Goal: Information Seeking & Learning: Get advice/opinions

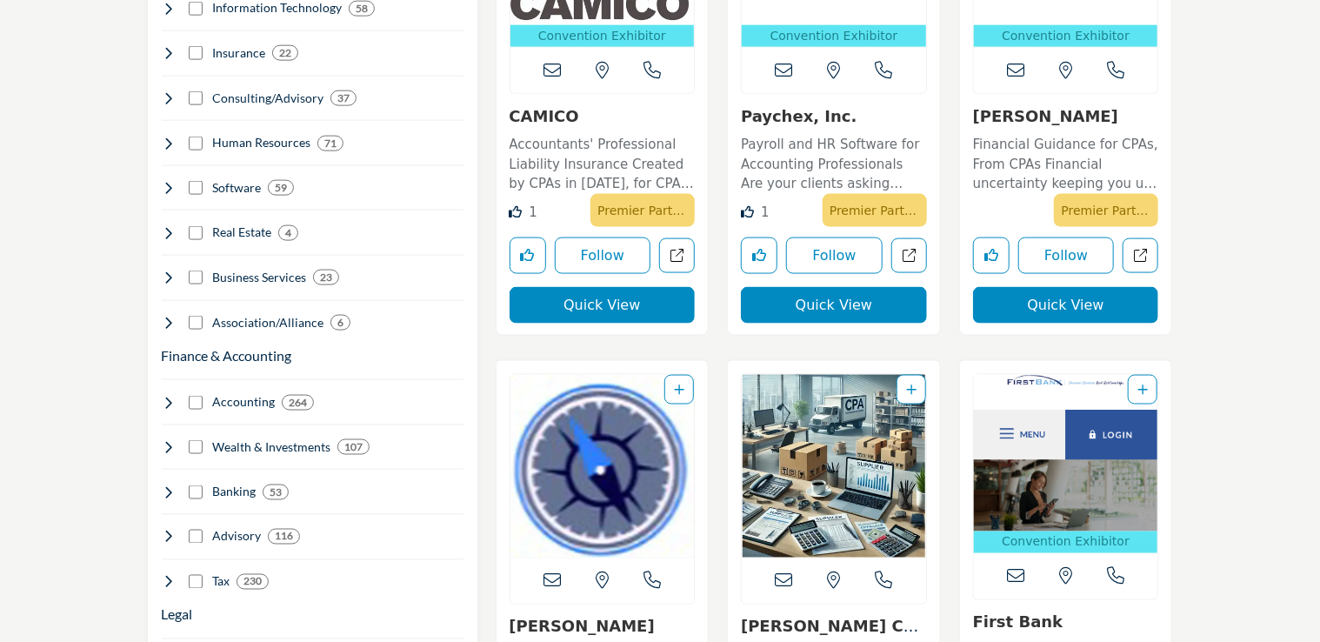
scroll to position [1384, 0]
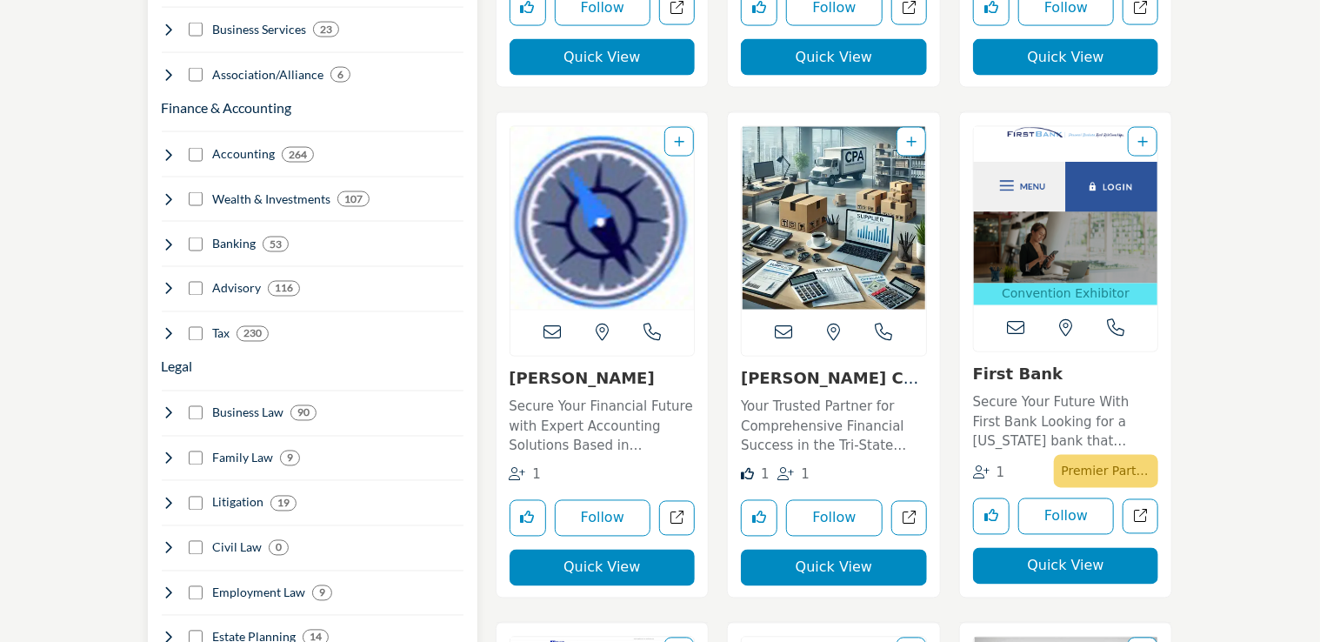
click at [248, 328] on b "230" at bounding box center [252, 334] width 18 height 12
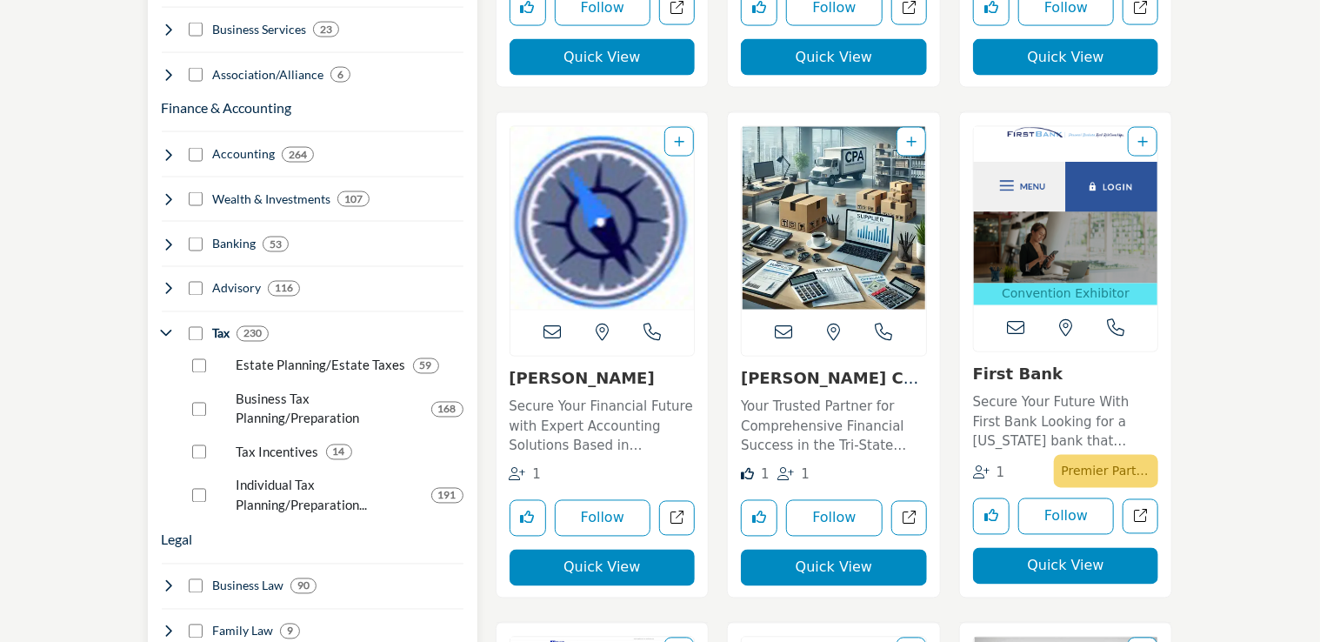
click at [304, 356] on p "Estate Planning/Estate Taxes" at bounding box center [322, 366] width 170 height 20
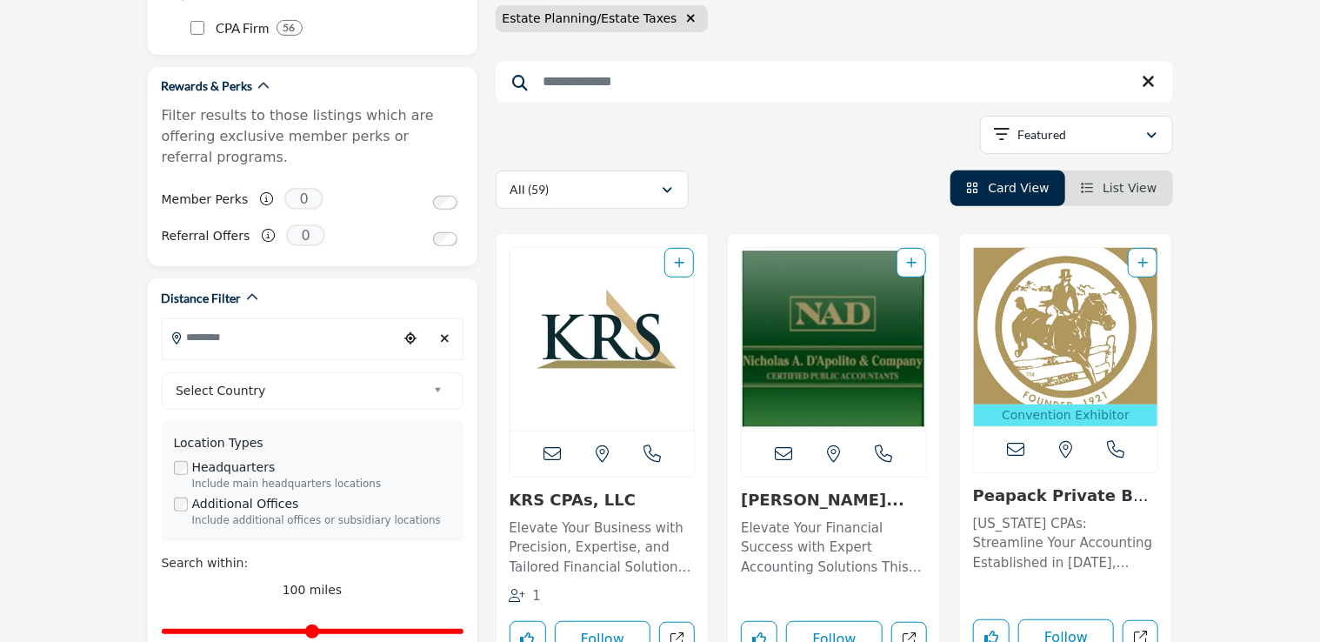
scroll to position [415, 0]
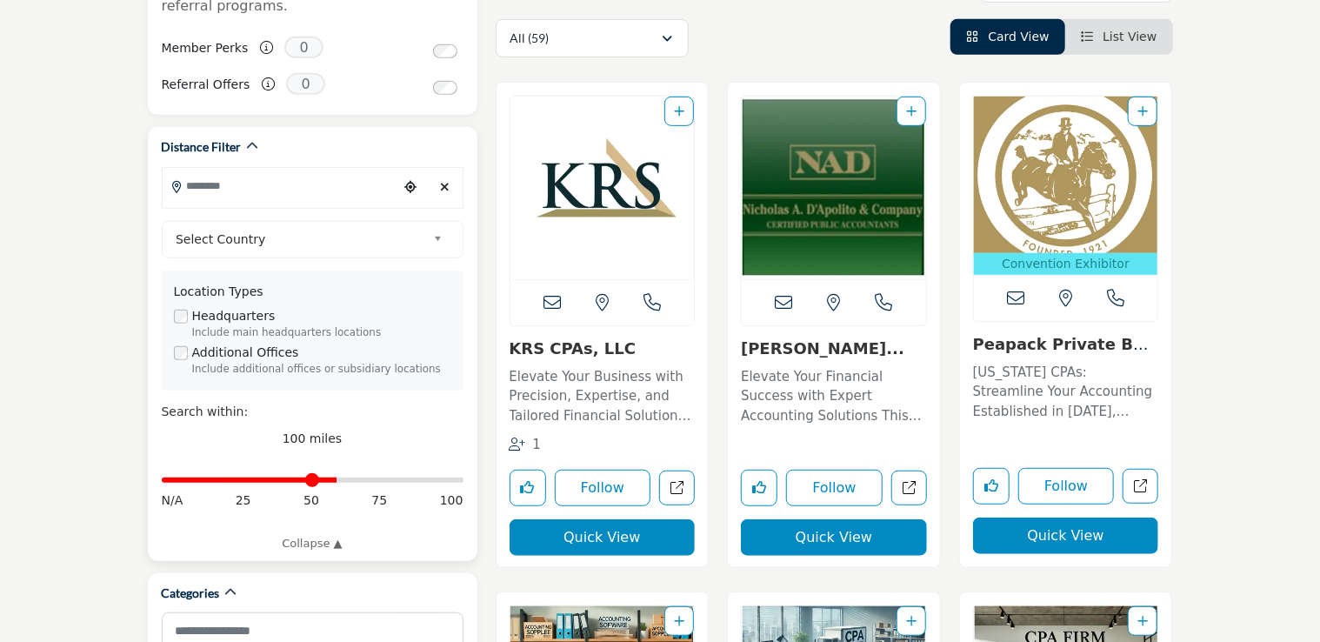
drag, startPoint x: 458, startPoint y: 454, endPoint x: 336, endPoint y: 470, distance: 123.7
type input "**"
click at [336, 478] on input "Distance in miles" at bounding box center [313, 479] width 302 height 3
click at [361, 430] on div "100 miles" at bounding box center [313, 439] width 302 height 18
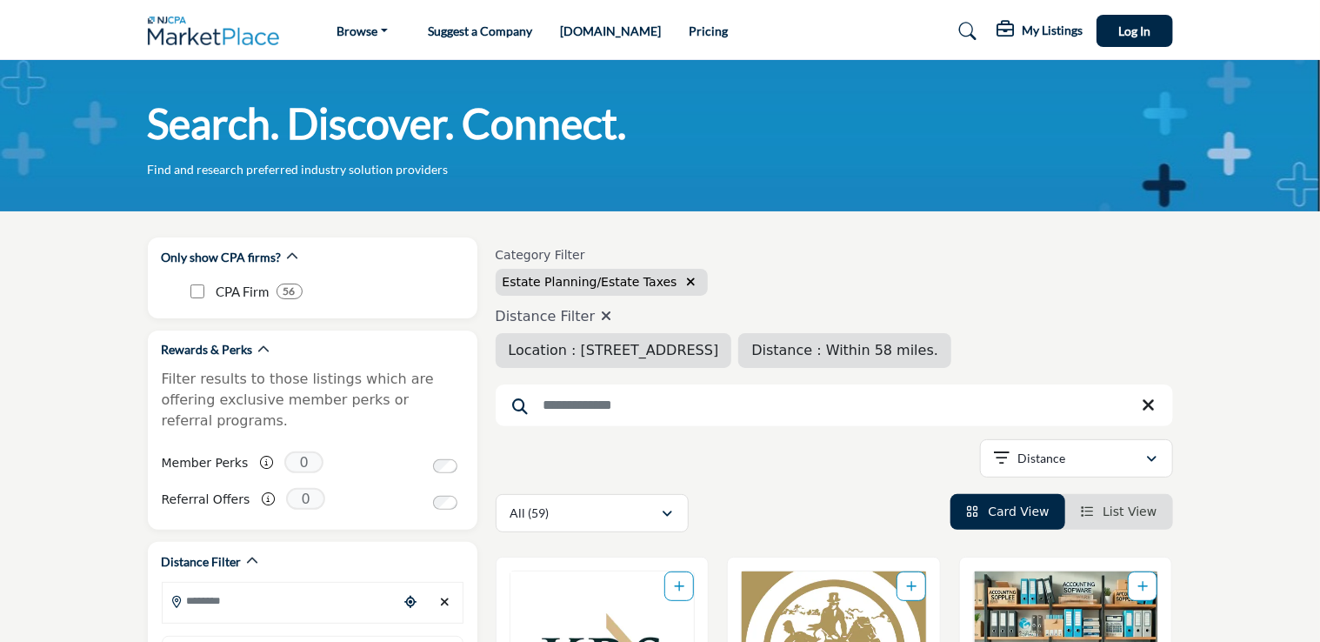
type input "**********"
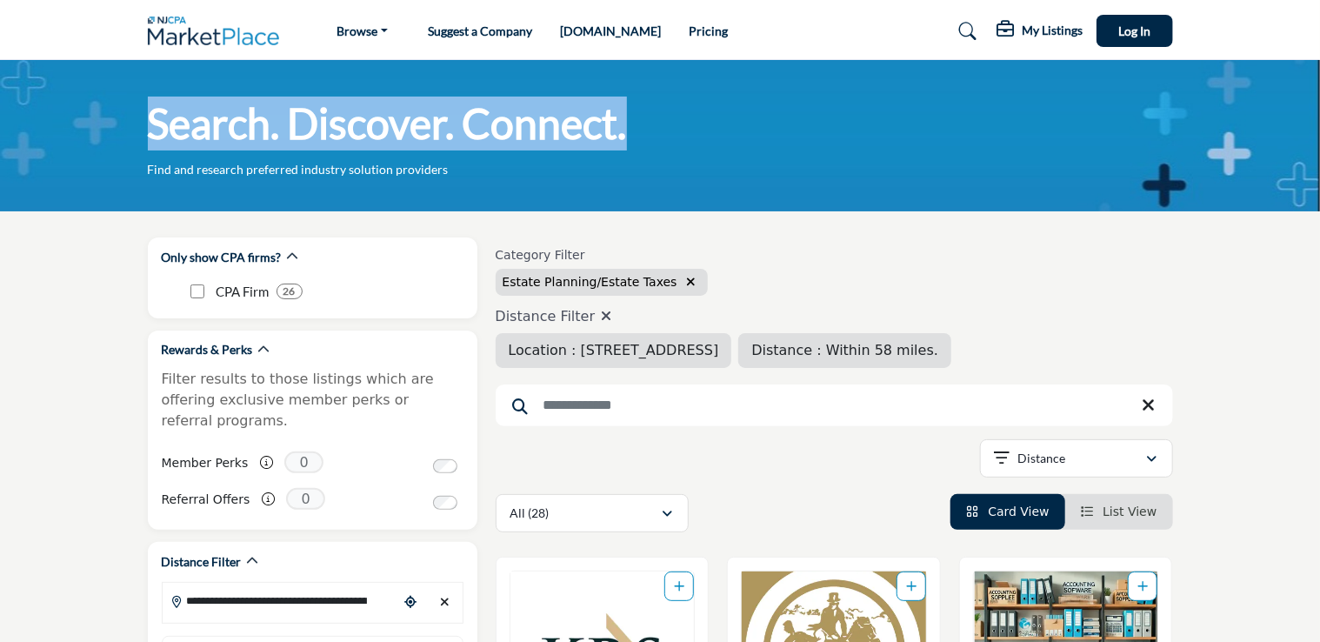
drag, startPoint x: 1319, startPoint y: 49, endPoint x: 1308, endPoint y: 163, distance: 115.3
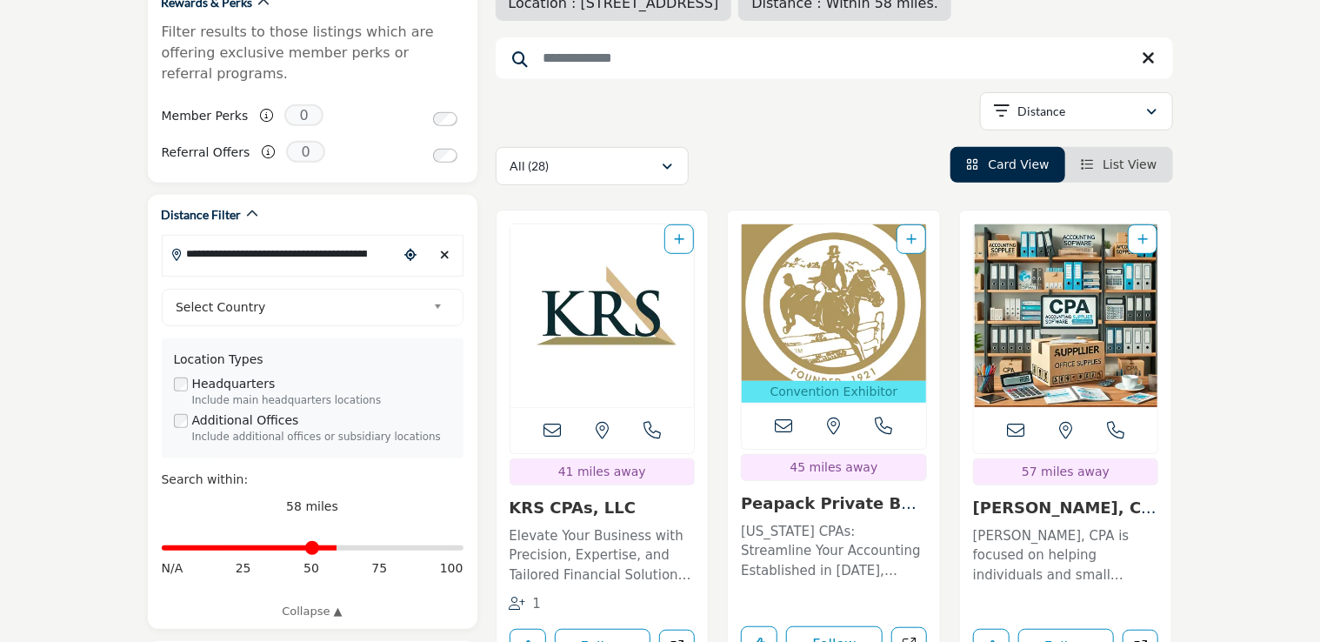
scroll to position [438, 0]
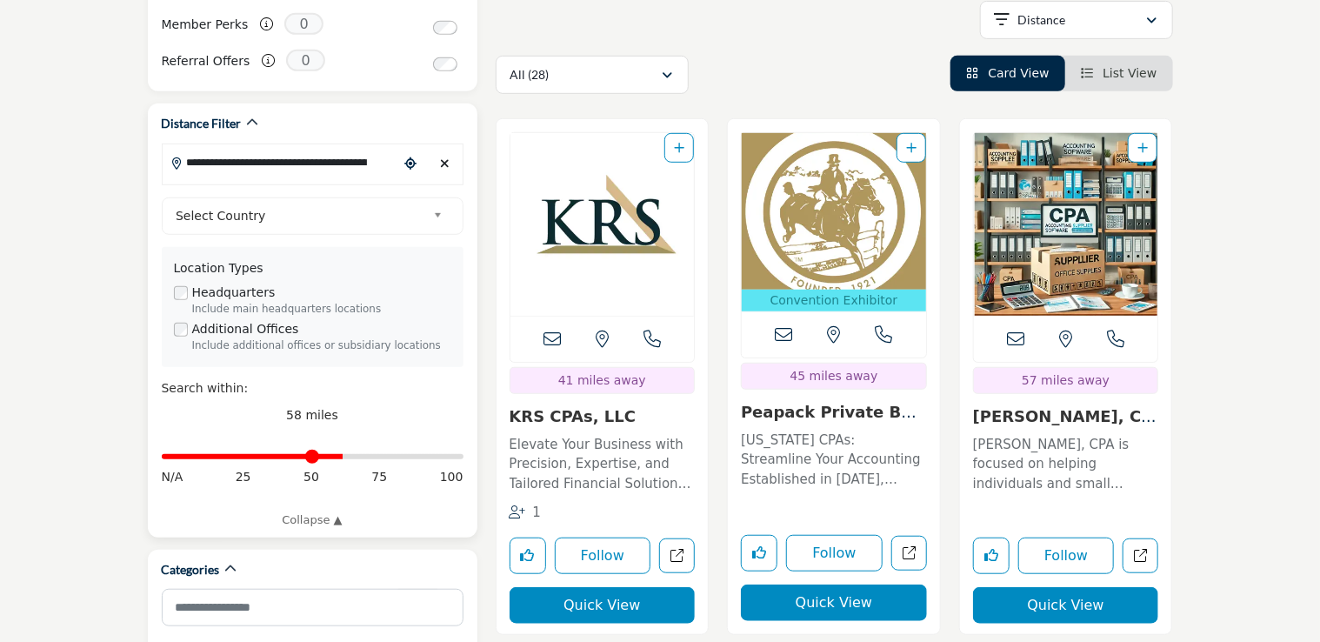
type input "**"
click at [340, 455] on input "Distance in miles" at bounding box center [313, 456] width 302 height 3
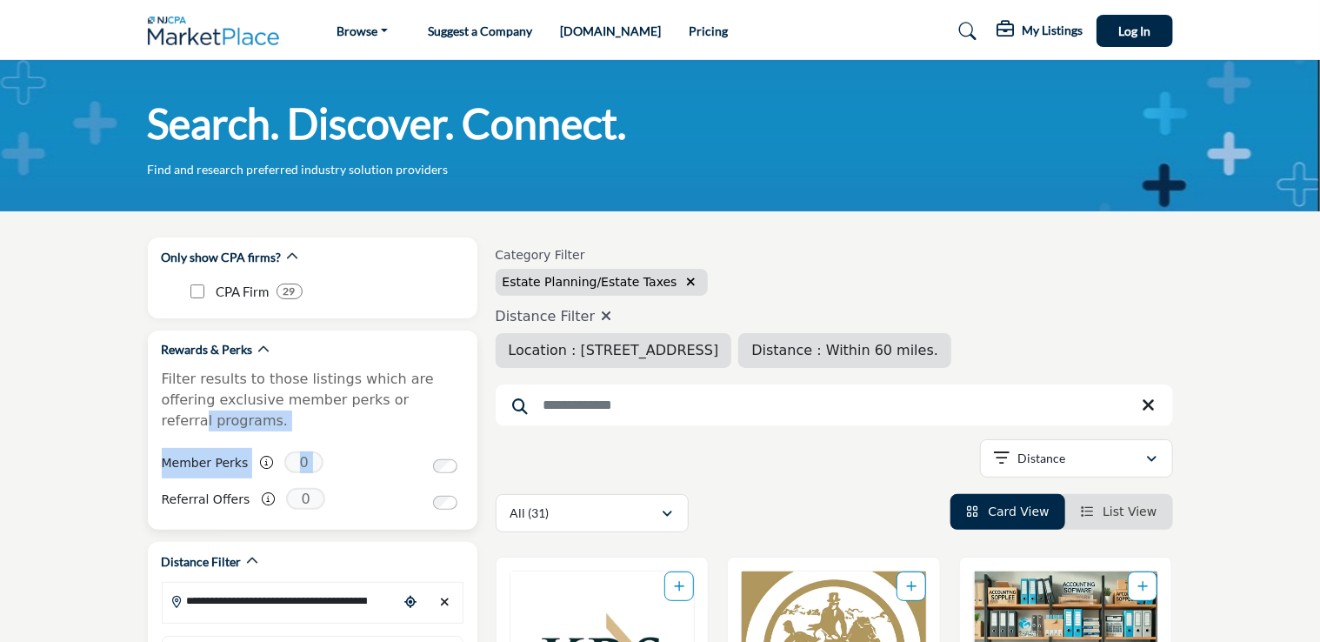
click at [410, 384] on div "Rewards & Perks Filter results to those listings which are offering exclusive m…" at bounding box center [313, 430] width 330 height 200
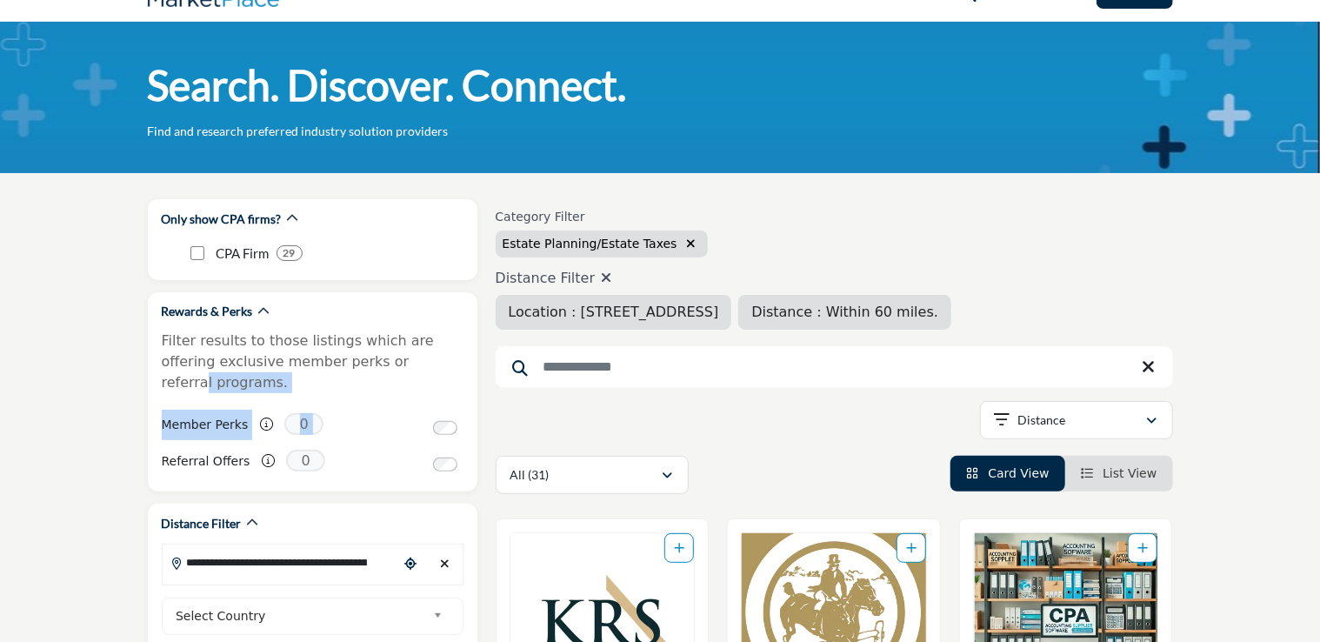
scroll to position [32, 0]
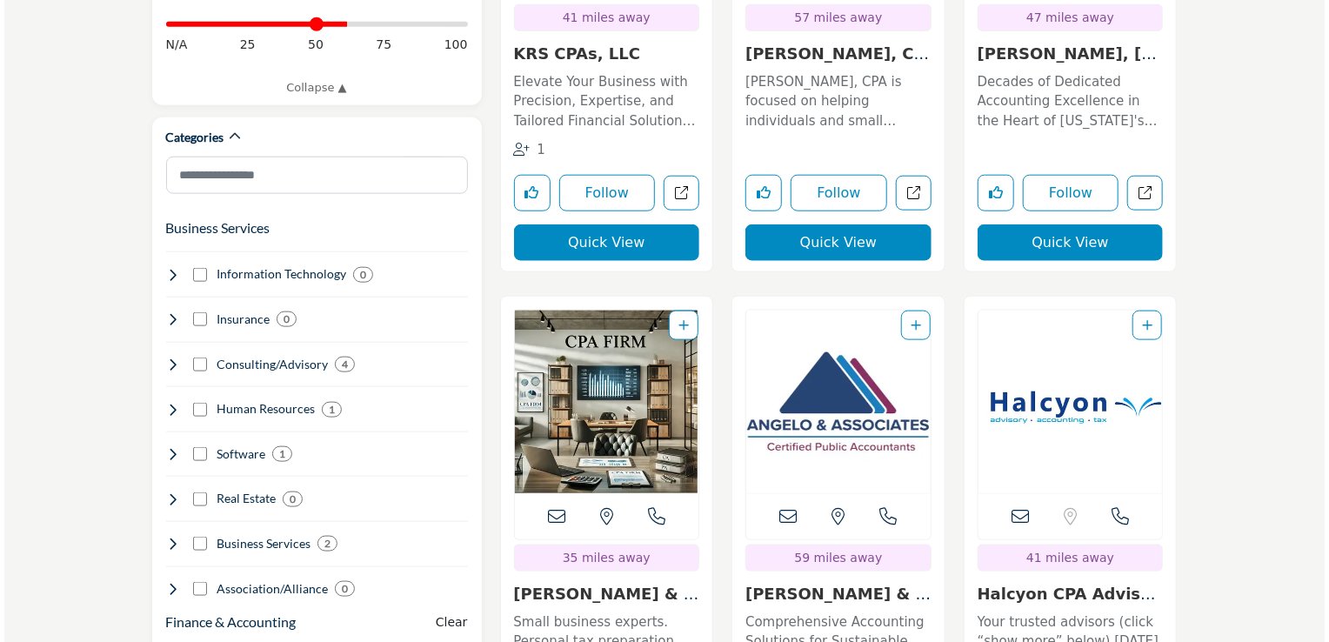
scroll to position [724, 0]
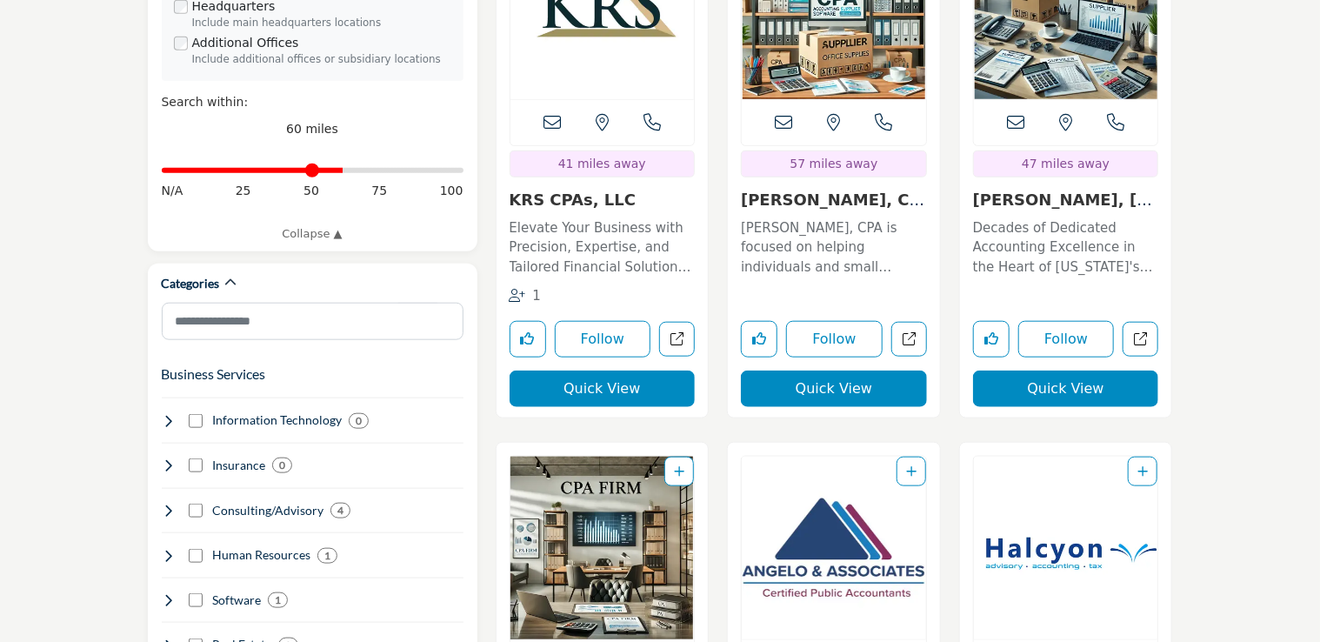
click at [1039, 384] on button "Quick View" at bounding box center [1066, 388] width 186 height 37
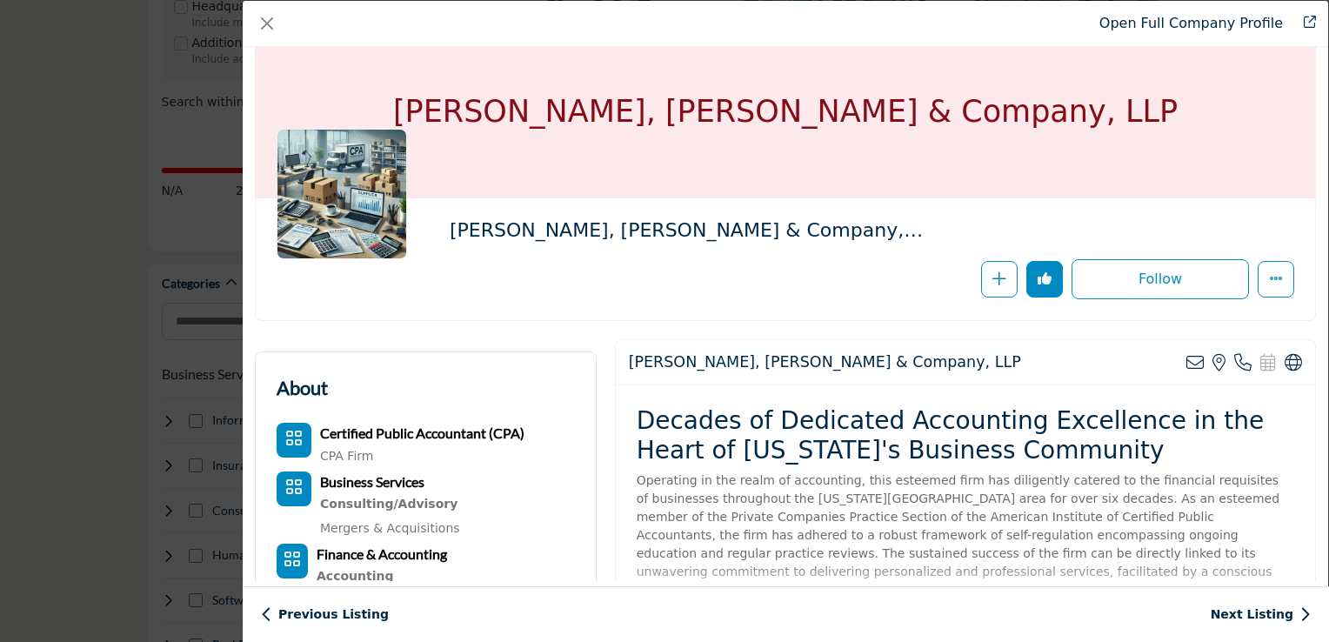
scroll to position [0, 0]
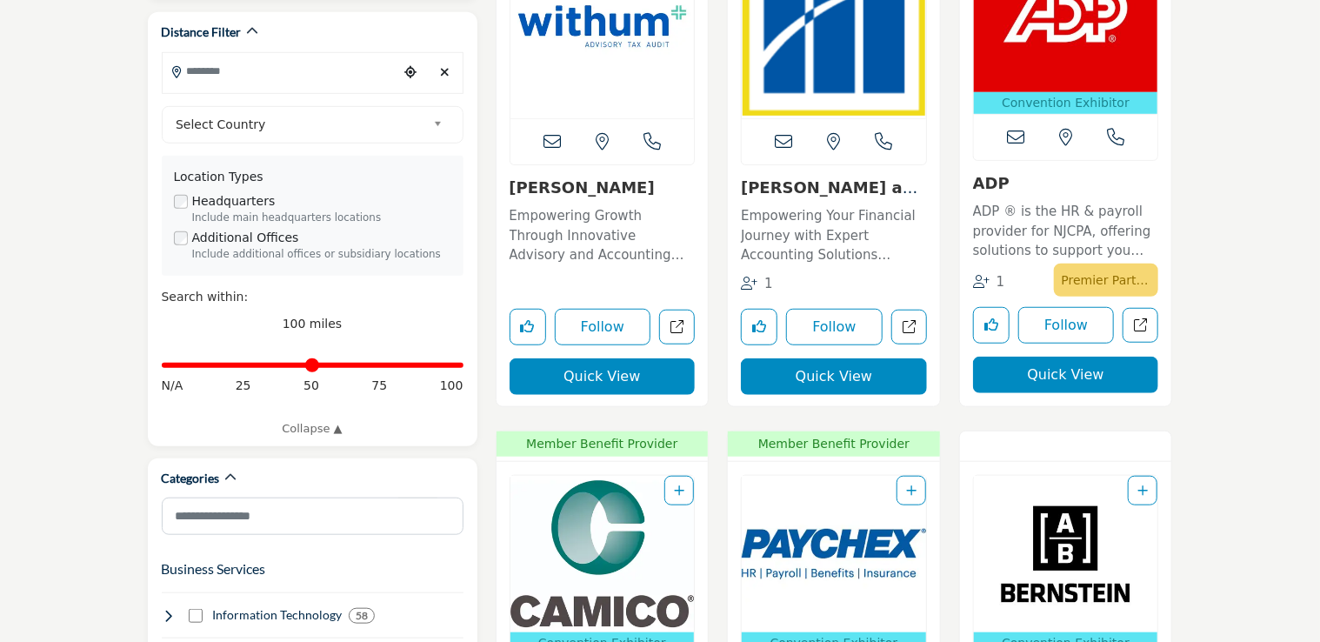
scroll to position [536, 0]
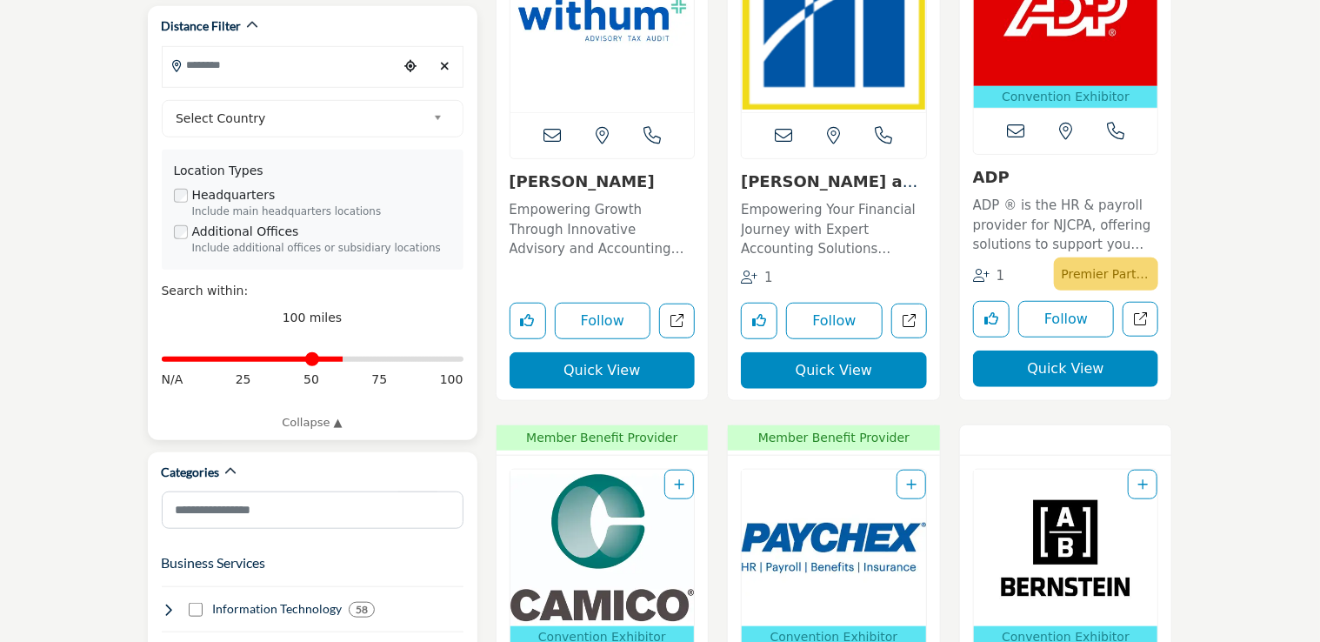
drag, startPoint x: 458, startPoint y: 336, endPoint x: 340, endPoint y: 337, distance: 118.3
type input "**"
click at [340, 357] on input "Distance in miles" at bounding box center [313, 358] width 302 height 3
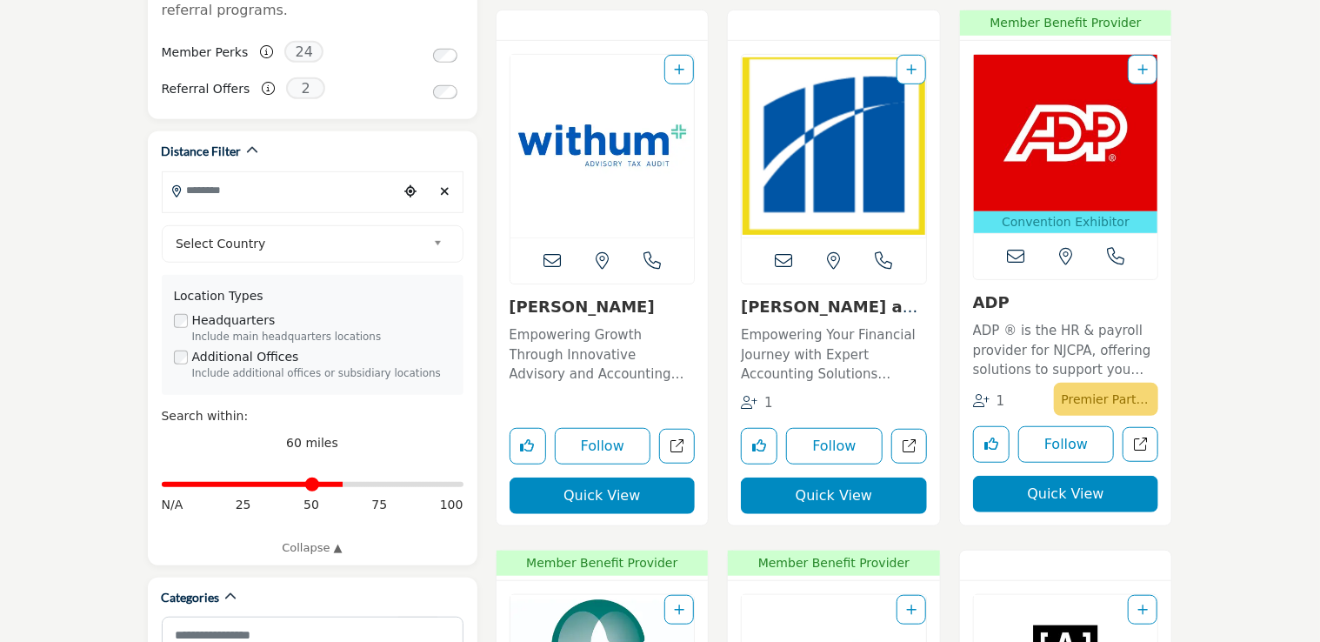
scroll to position [410, 0]
type input "**********"
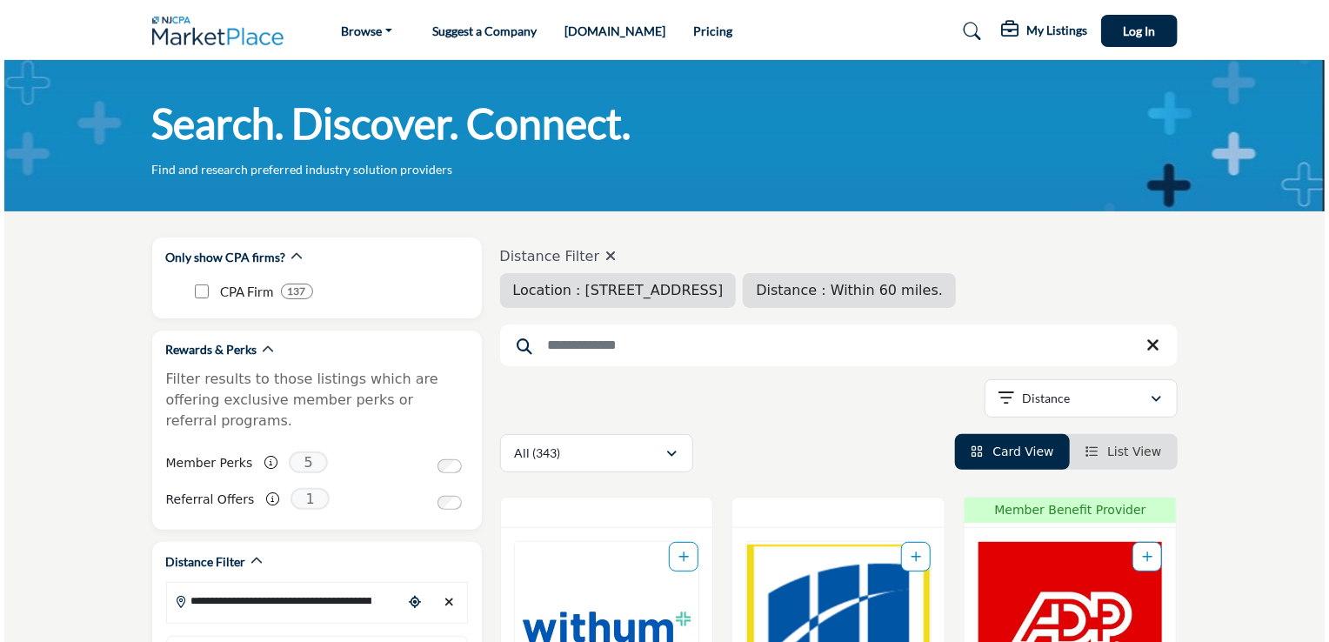
scroll to position [1033, 0]
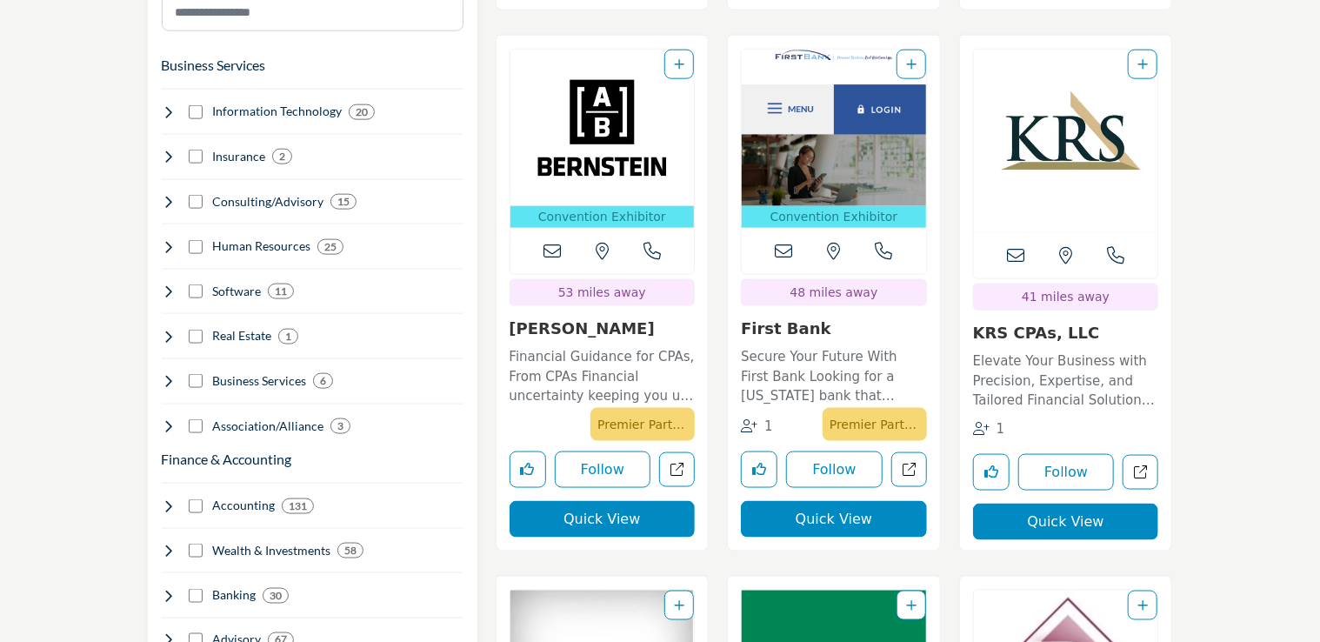
click at [578, 521] on button "Quick View" at bounding box center [603, 519] width 186 height 37
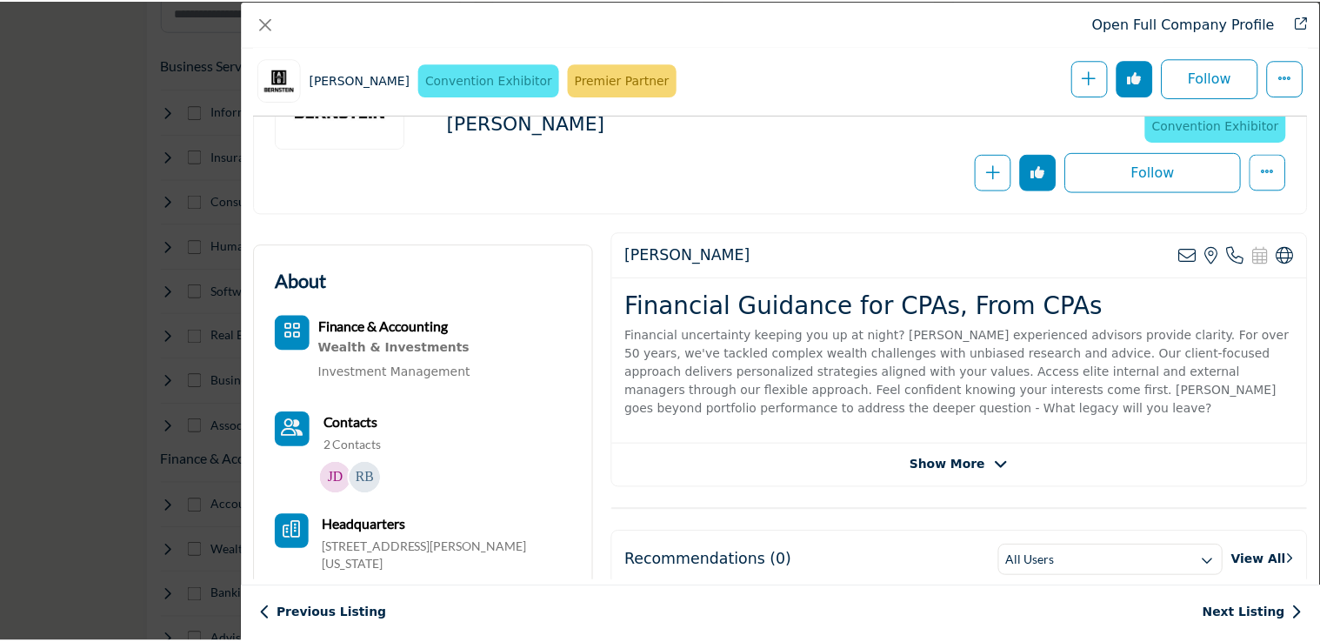
scroll to position [0, 0]
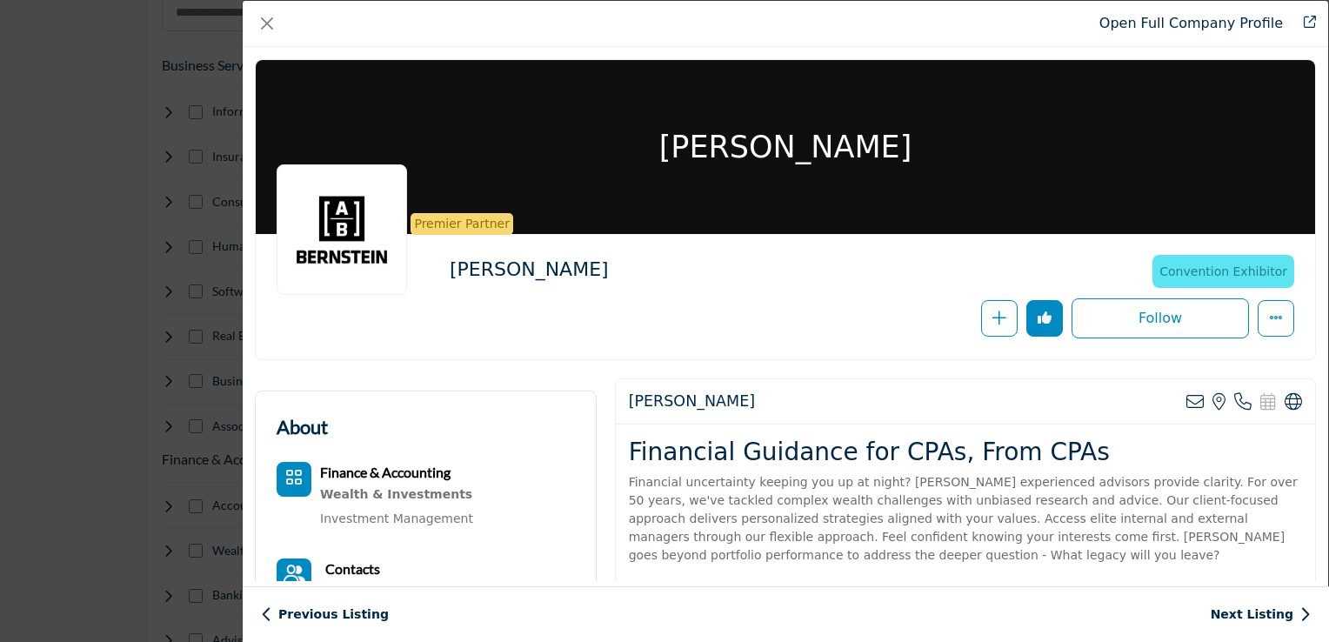
drag, startPoint x: 1328, startPoint y: 59, endPoint x: 1302, endPoint y: 110, distance: 56.8
click at [1302, 110] on div "Open Full Company Profile Bernstein Convention Exhibitor 2025 NJCPA Convention …" at bounding box center [785, 321] width 1087 height 642
click at [268, 19] on button "Close" at bounding box center [267, 23] width 24 height 24
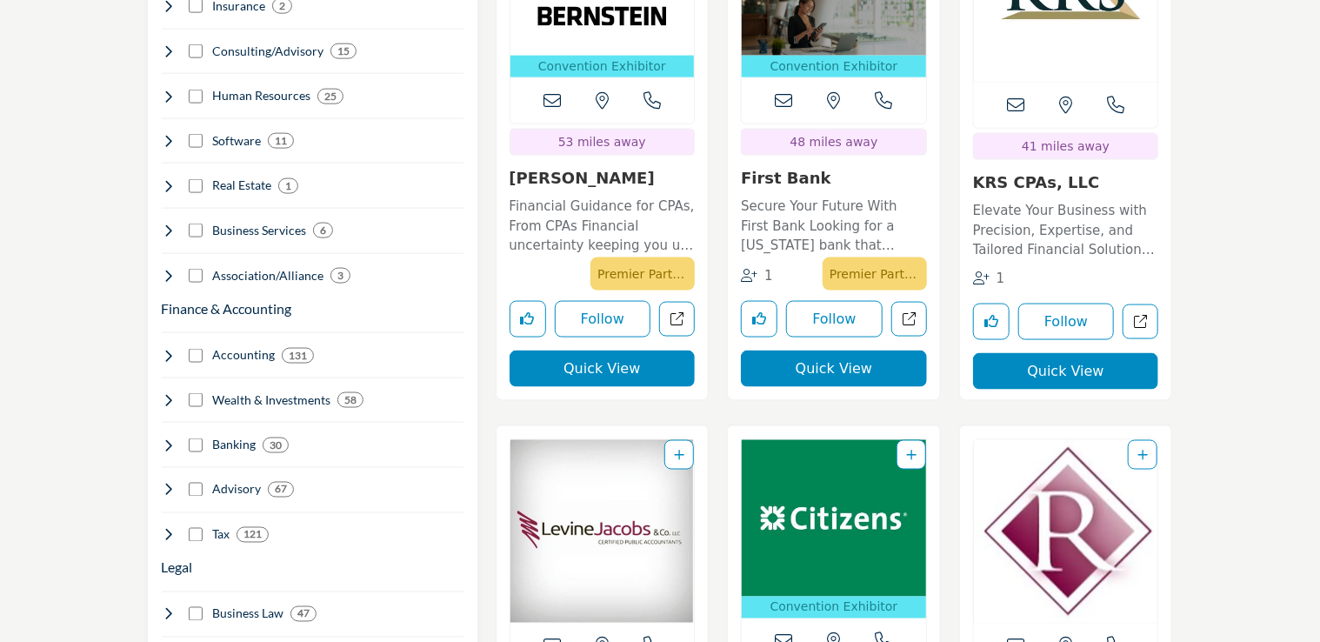
scroll to position [1362, 0]
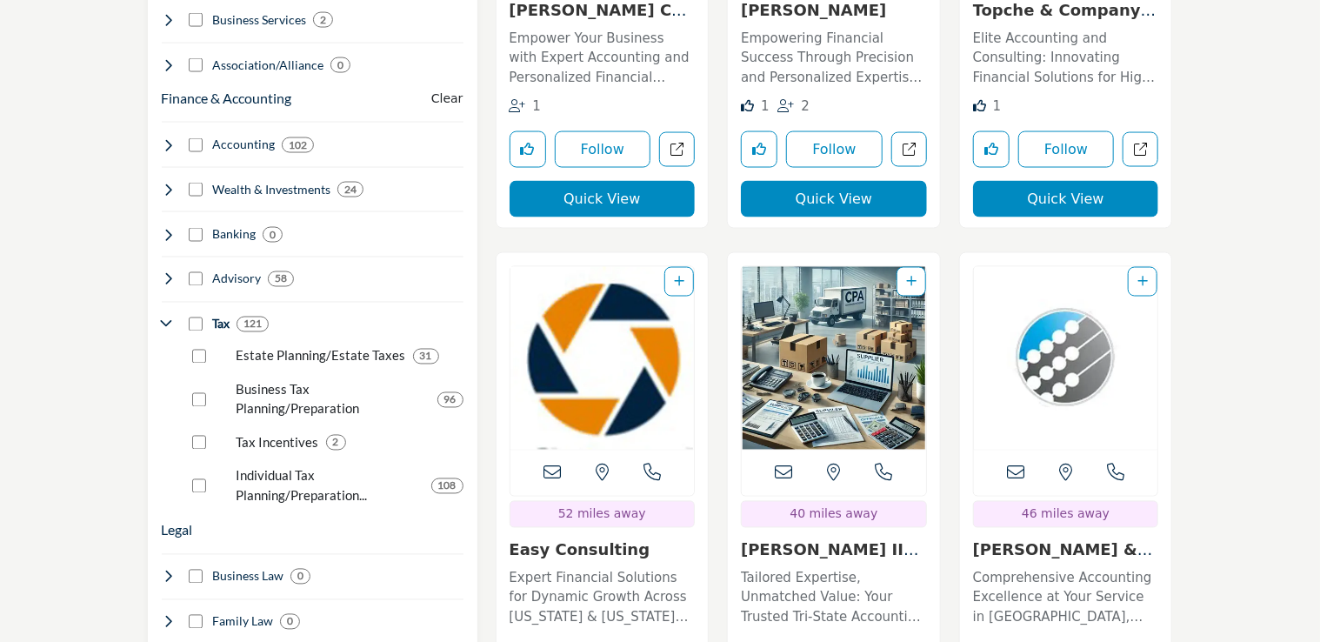
scroll to position [1454, 0]
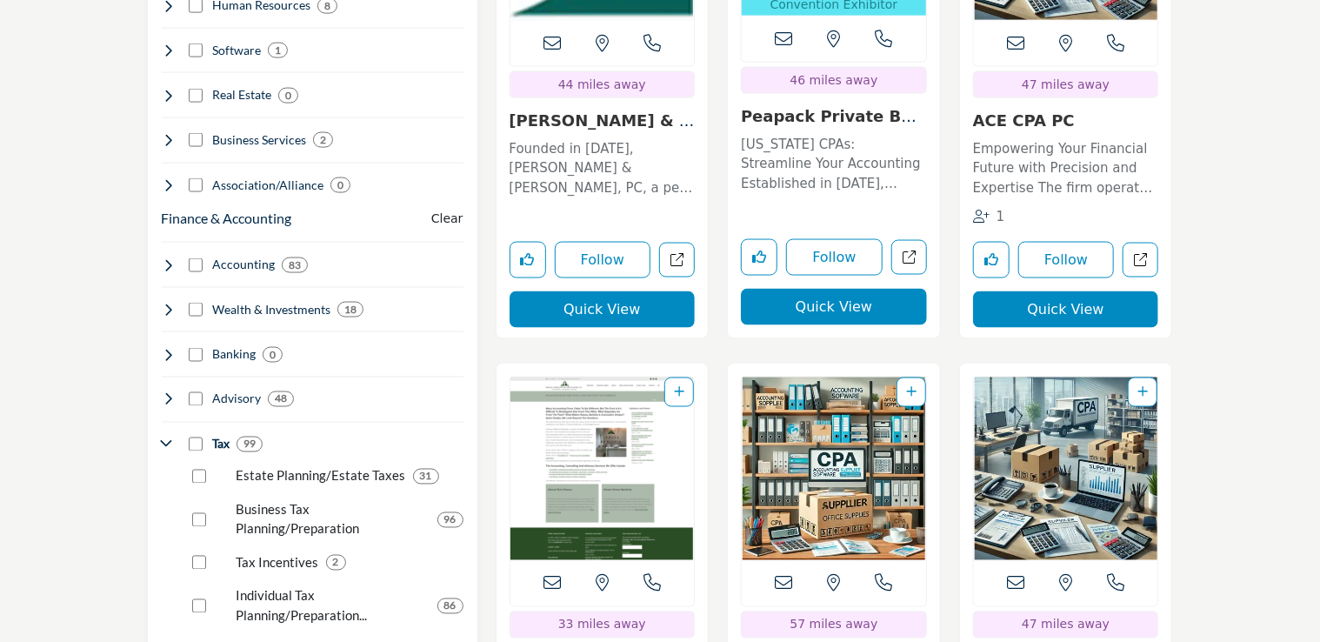
scroll to position [1434, 0]
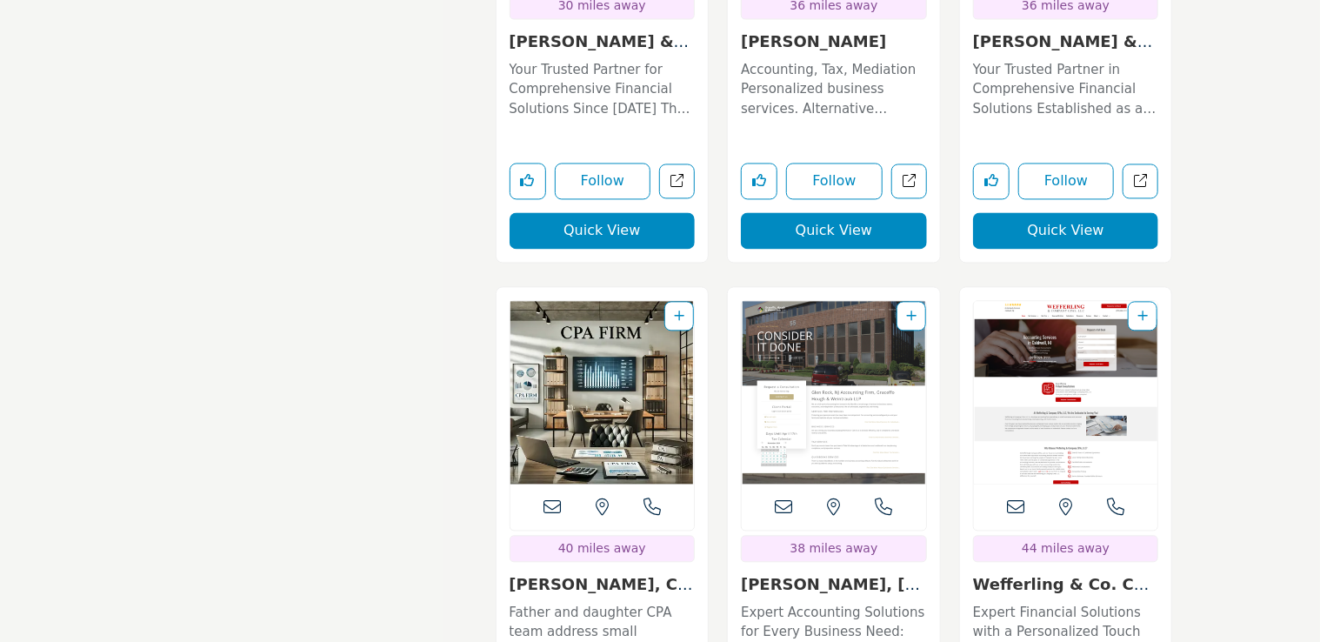
scroll to position [5073, 0]
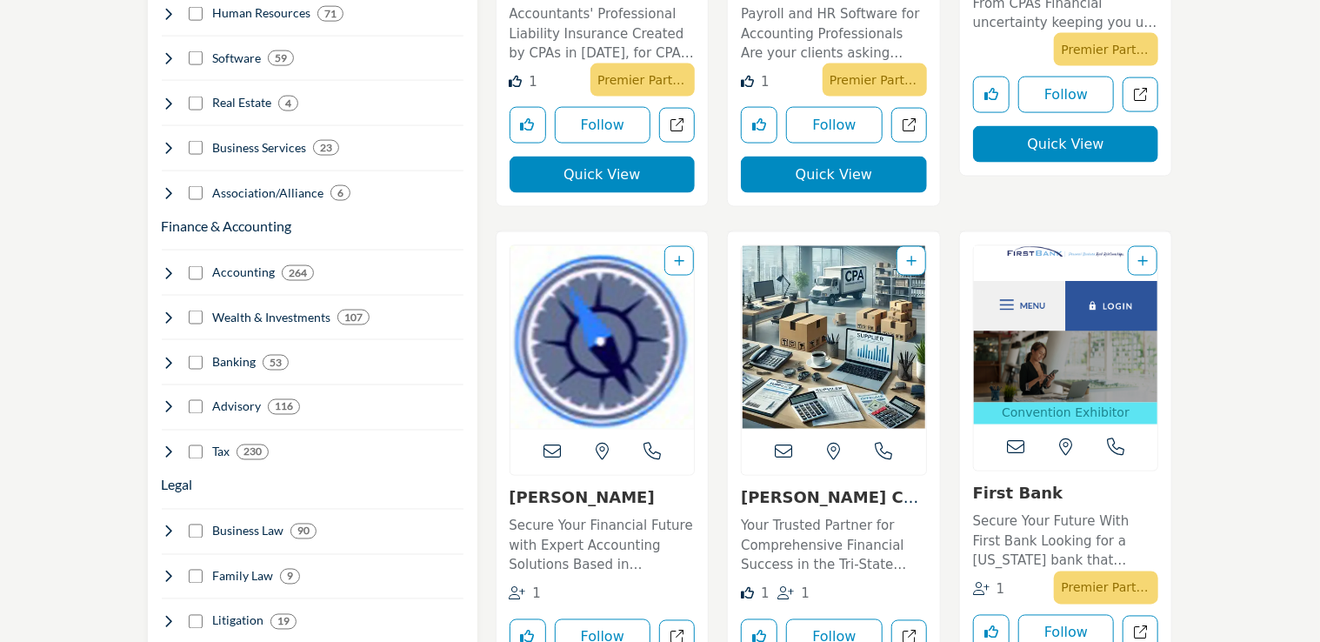
scroll to position [1356, 0]
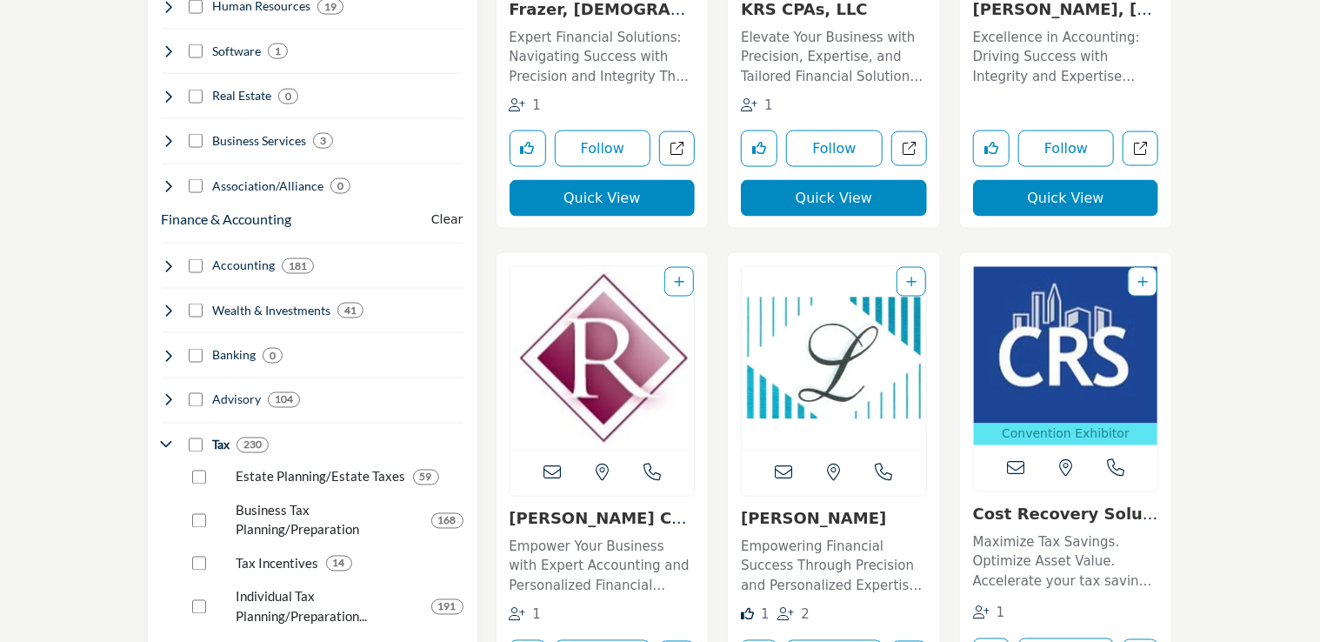
scroll to position [1329, 0]
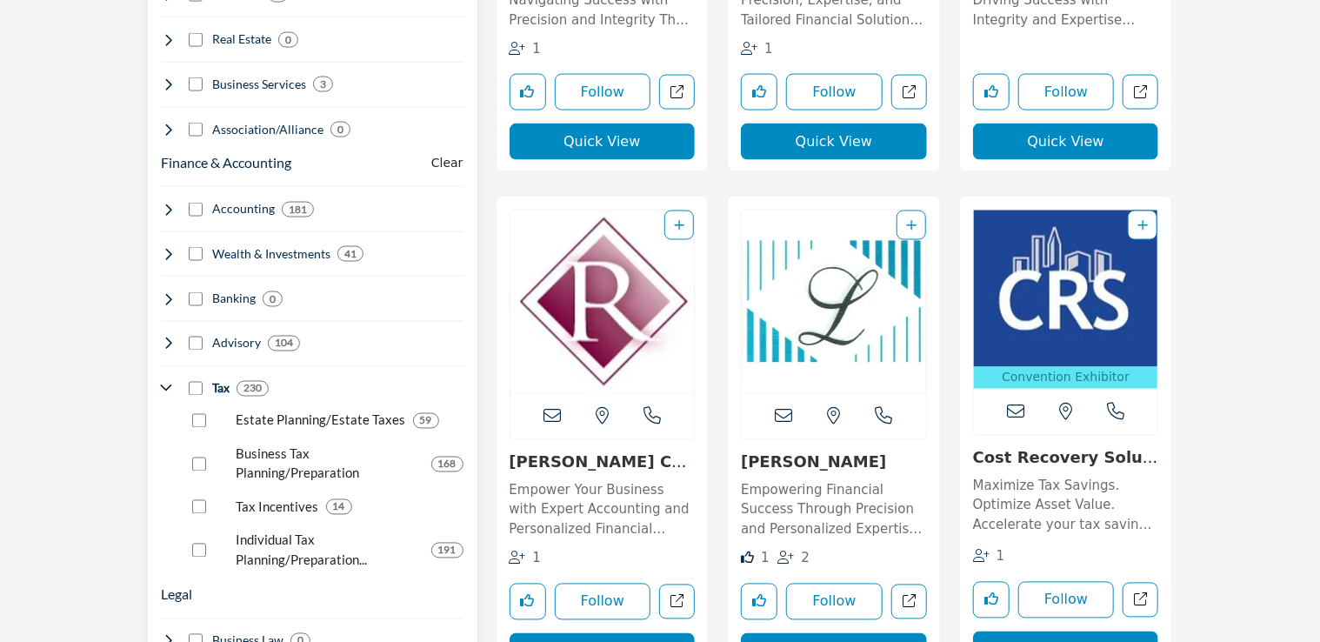
click at [258, 410] on p "Estate Planning/Estate Taxes" at bounding box center [322, 420] width 170 height 20
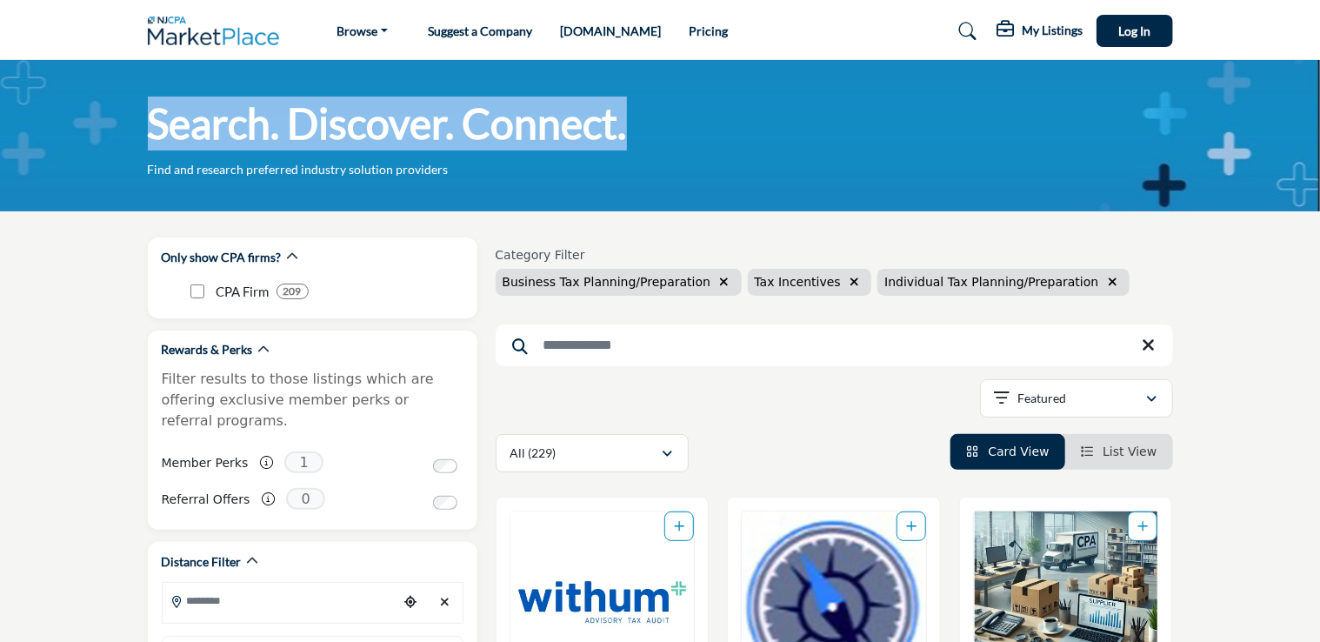
drag, startPoint x: 1318, startPoint y: 30, endPoint x: 1305, endPoint y: 120, distance: 91.4
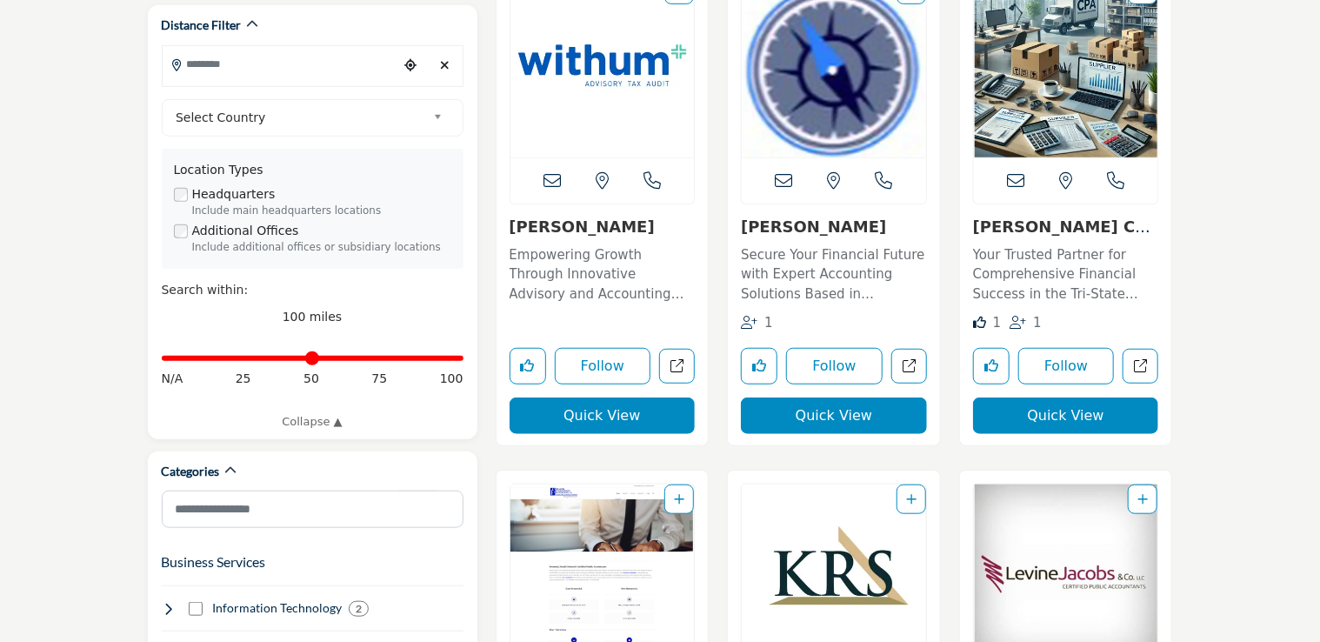
scroll to position [621, 0]
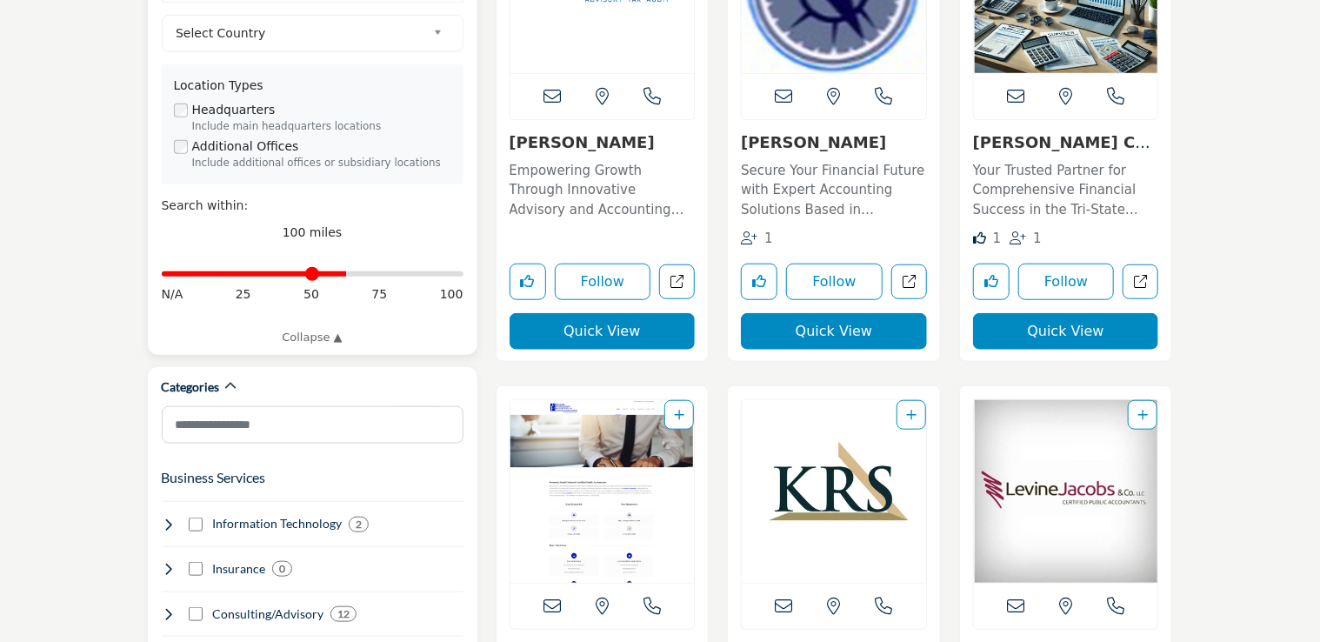
drag, startPoint x: 456, startPoint y: 255, endPoint x: 344, endPoint y: 262, distance: 111.5
type input "**"
click at [344, 272] on input "Distance in miles" at bounding box center [313, 273] width 302 height 3
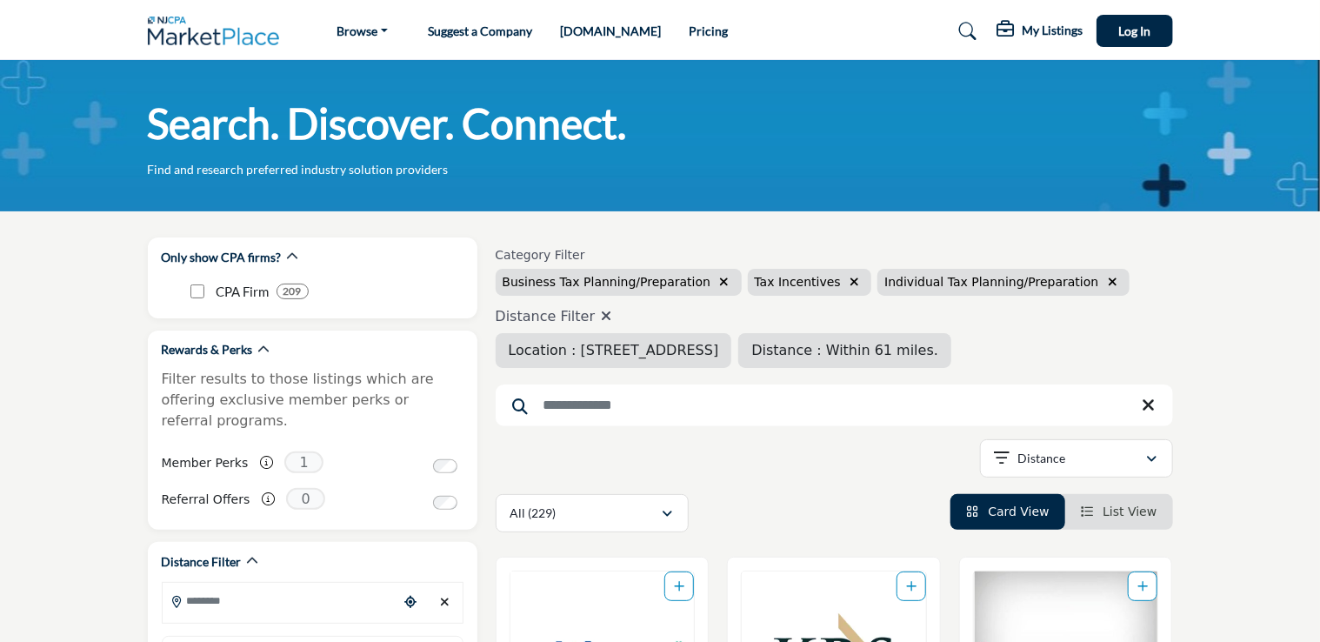
type input "**********"
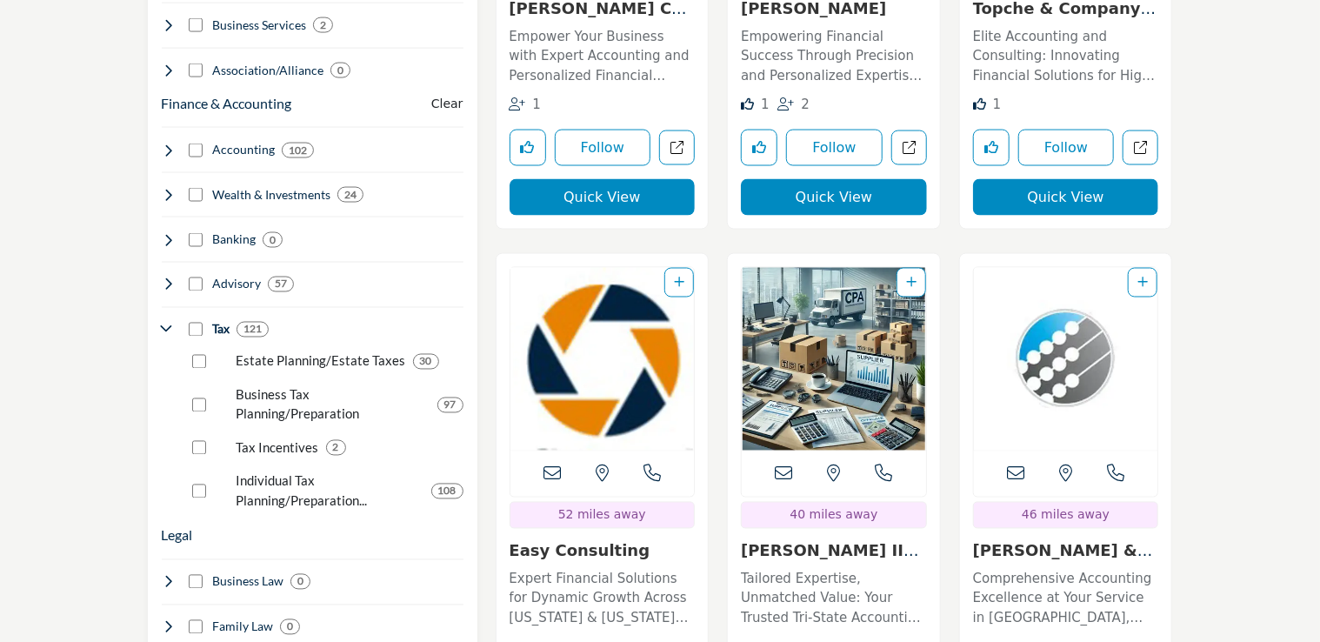
scroll to position [1394, 0]
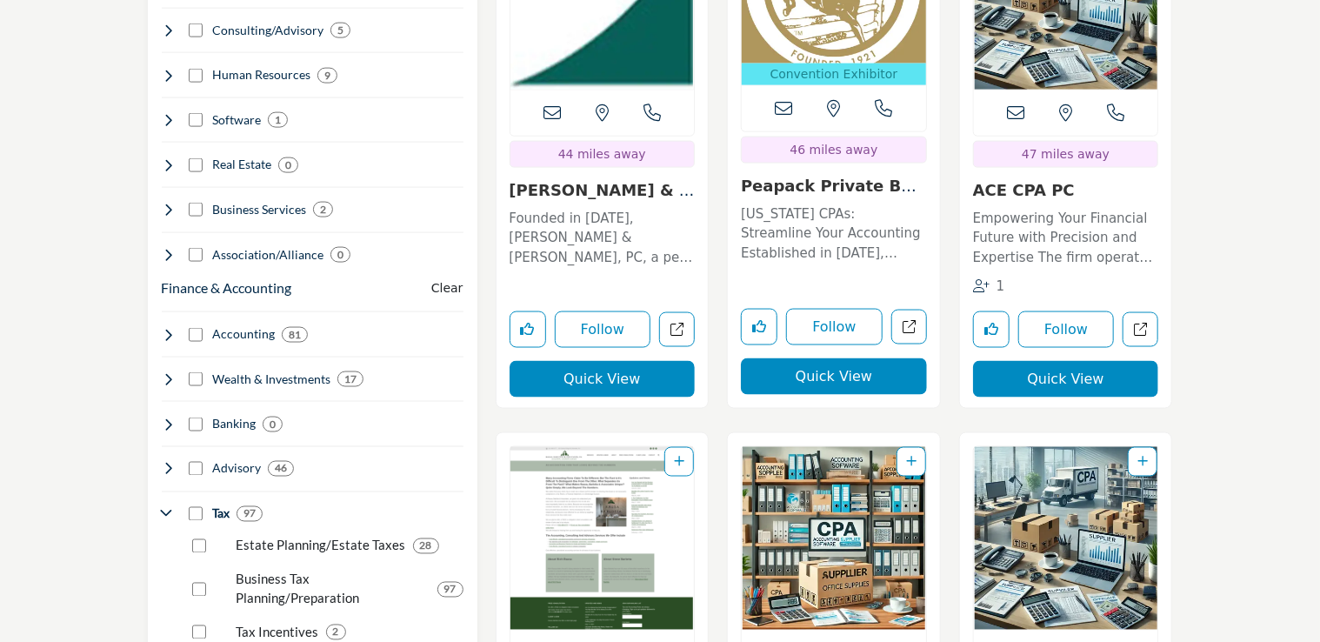
scroll to position [1334, 0]
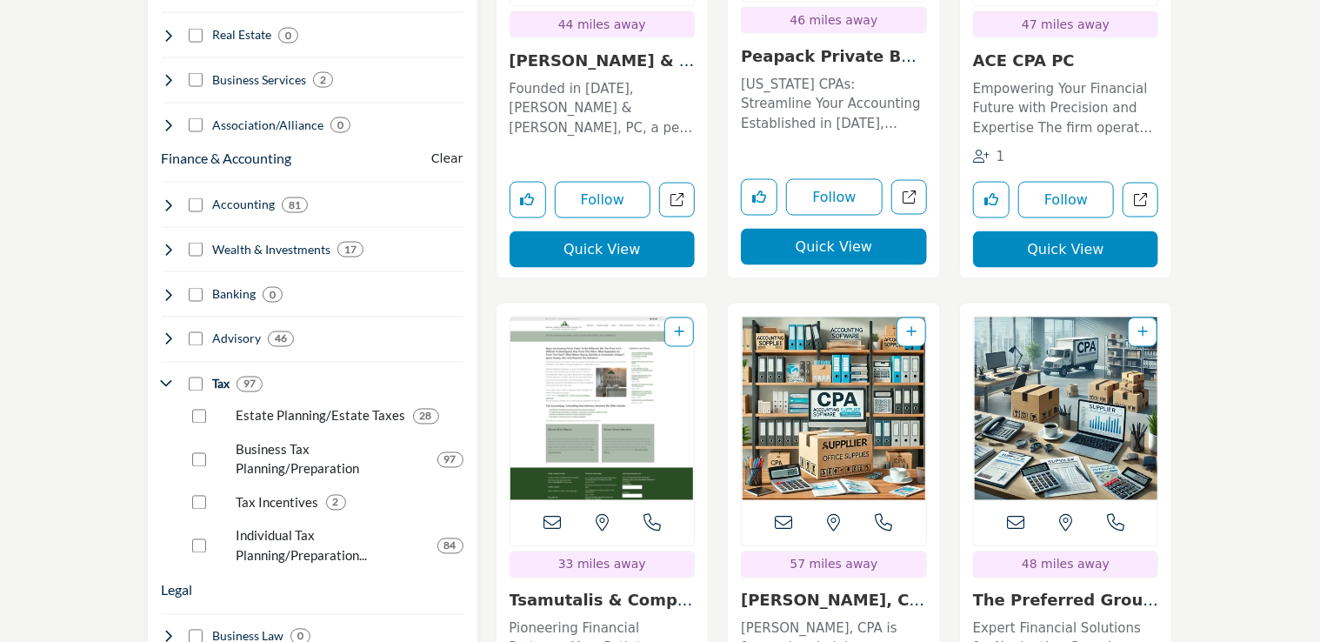
scroll to position [1414, 0]
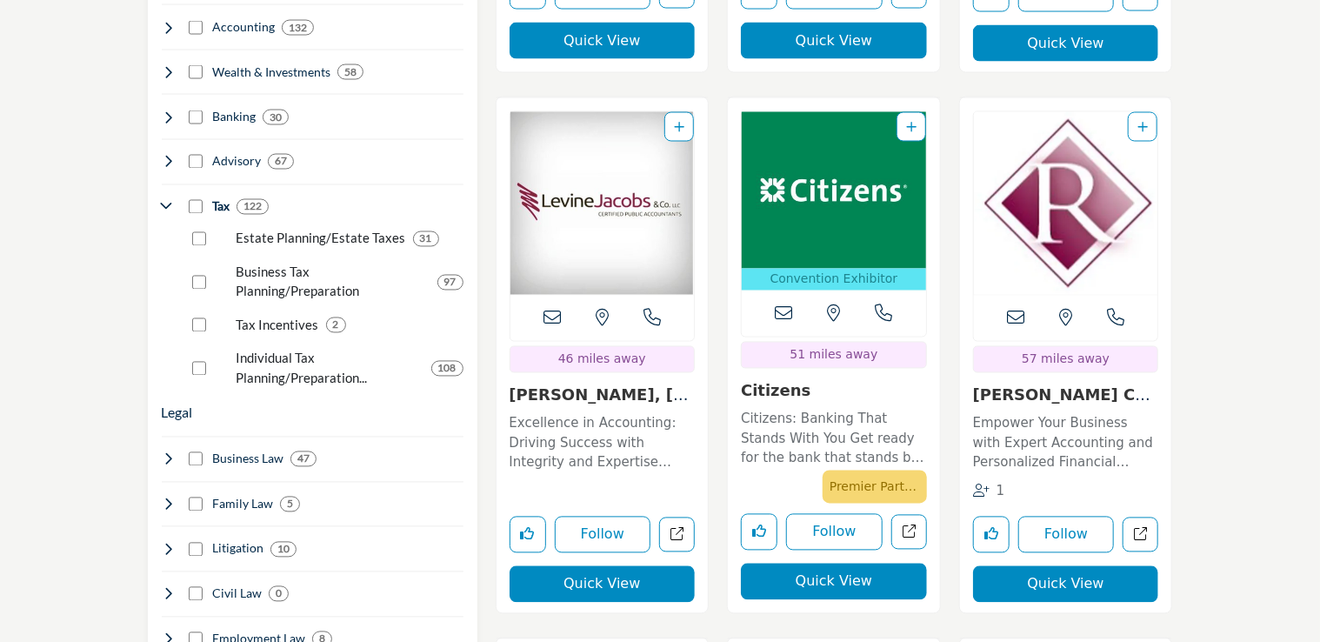
scroll to position [1681, 0]
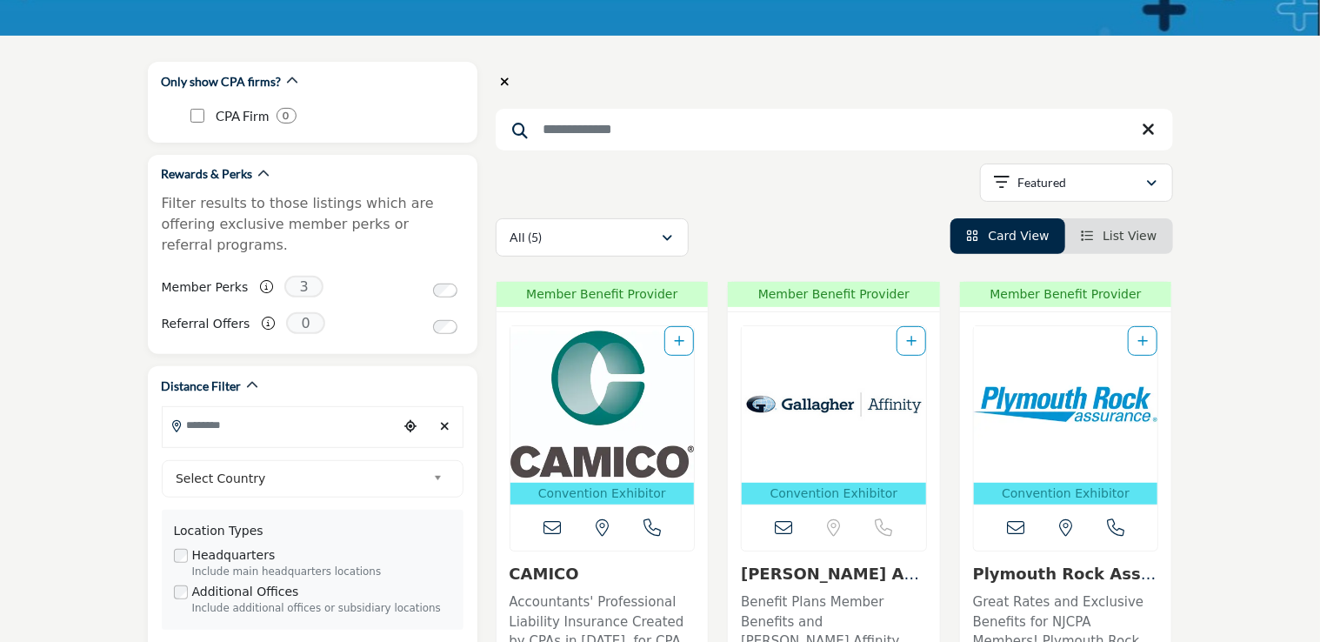
scroll to position [70, 0]
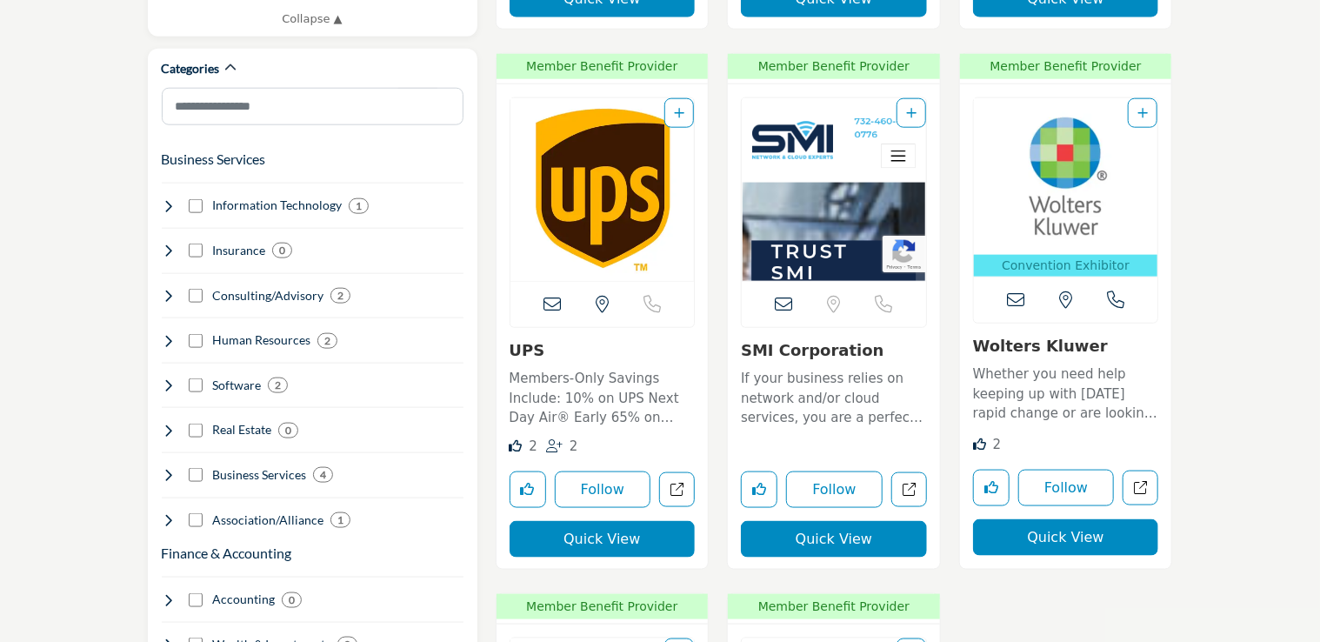
scroll to position [957, 0]
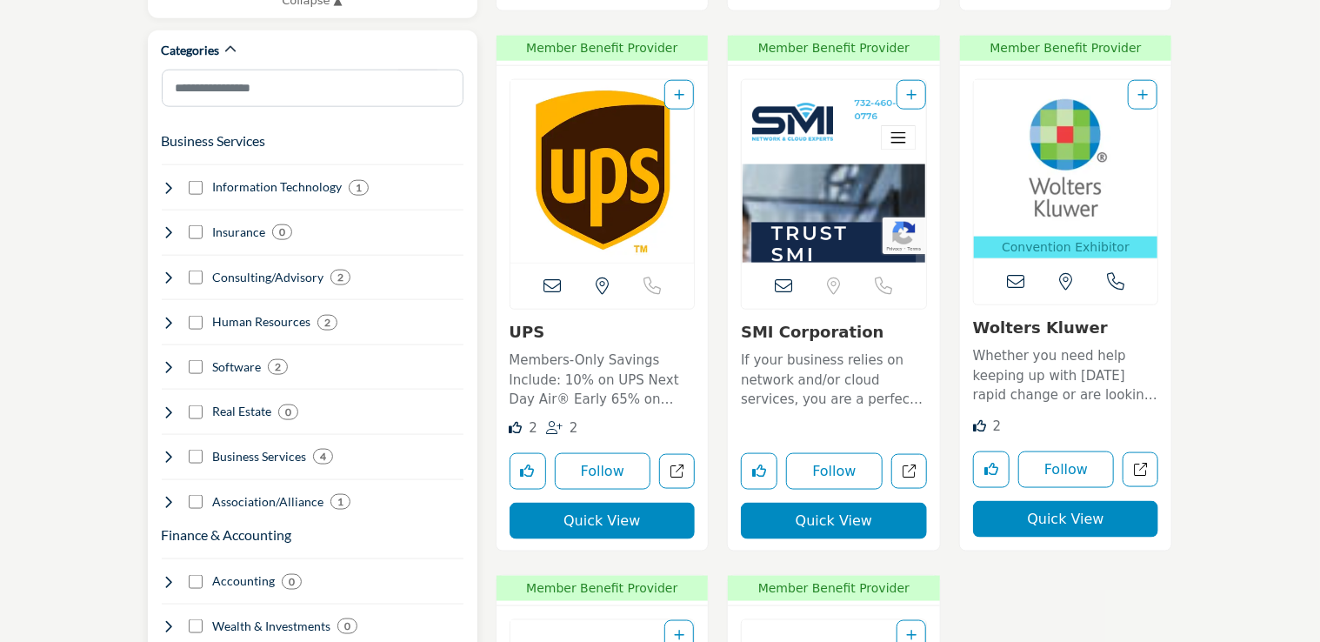
click at [237, 448] on h4 "Business Services" at bounding box center [259, 456] width 94 height 17
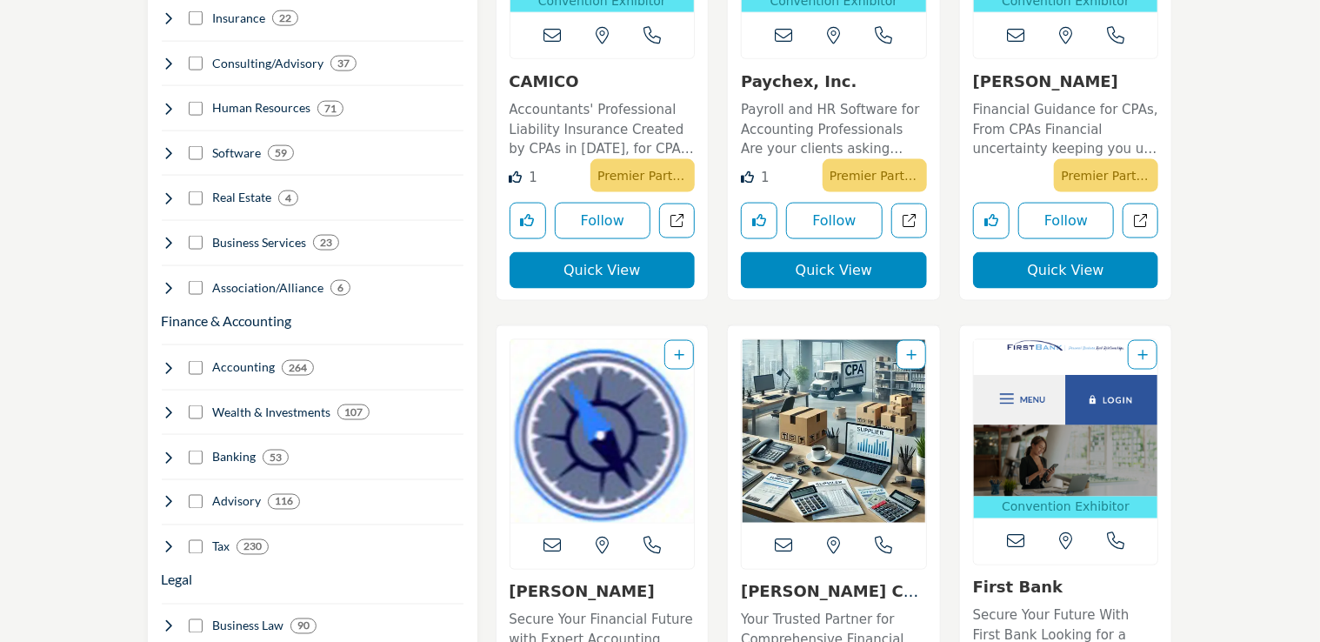
scroll to position [1509, 0]
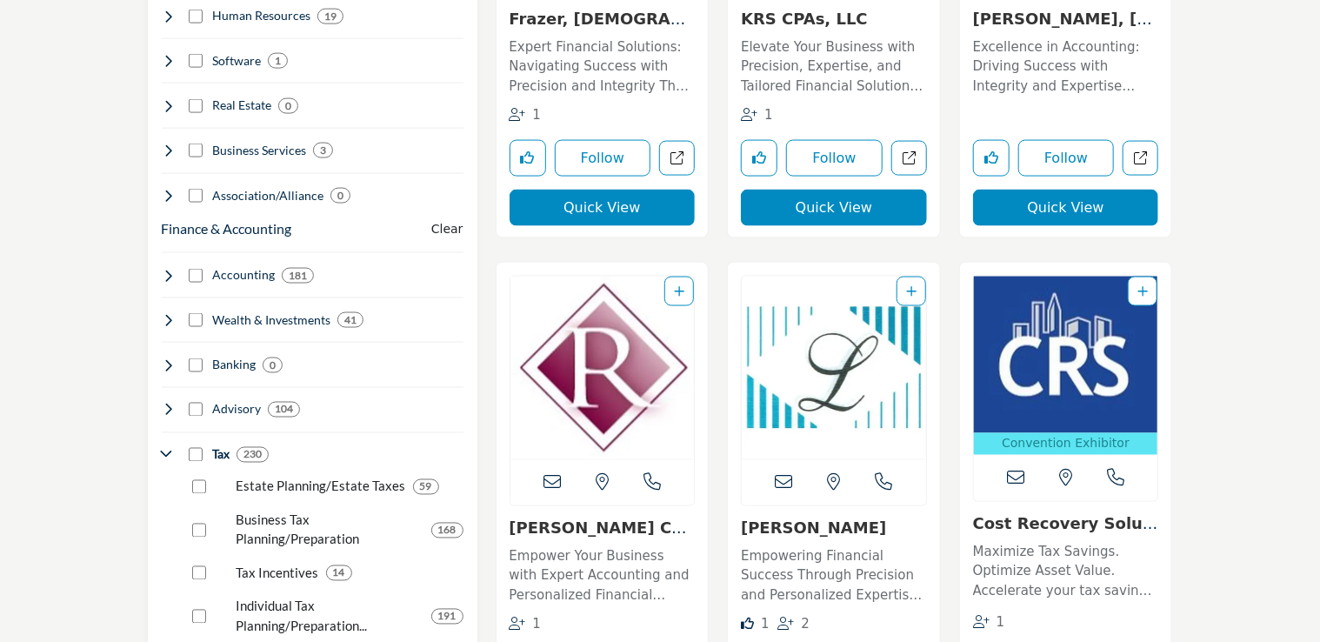
scroll to position [1339, 0]
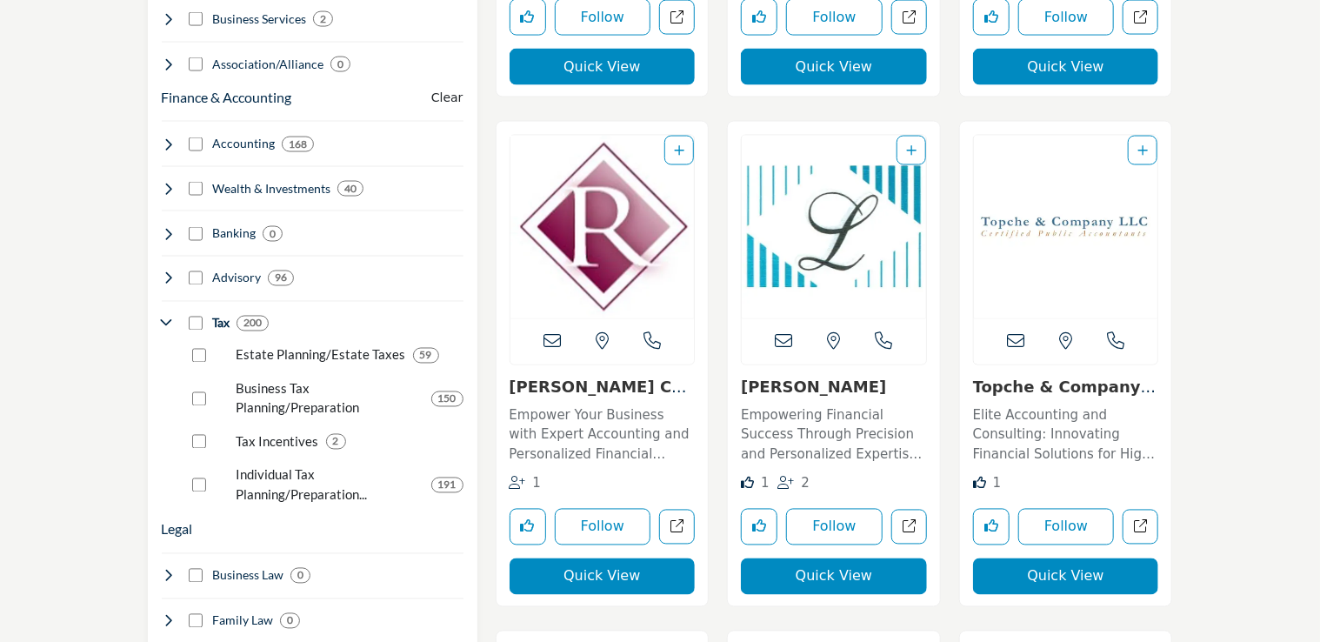
scroll to position [1593, 0]
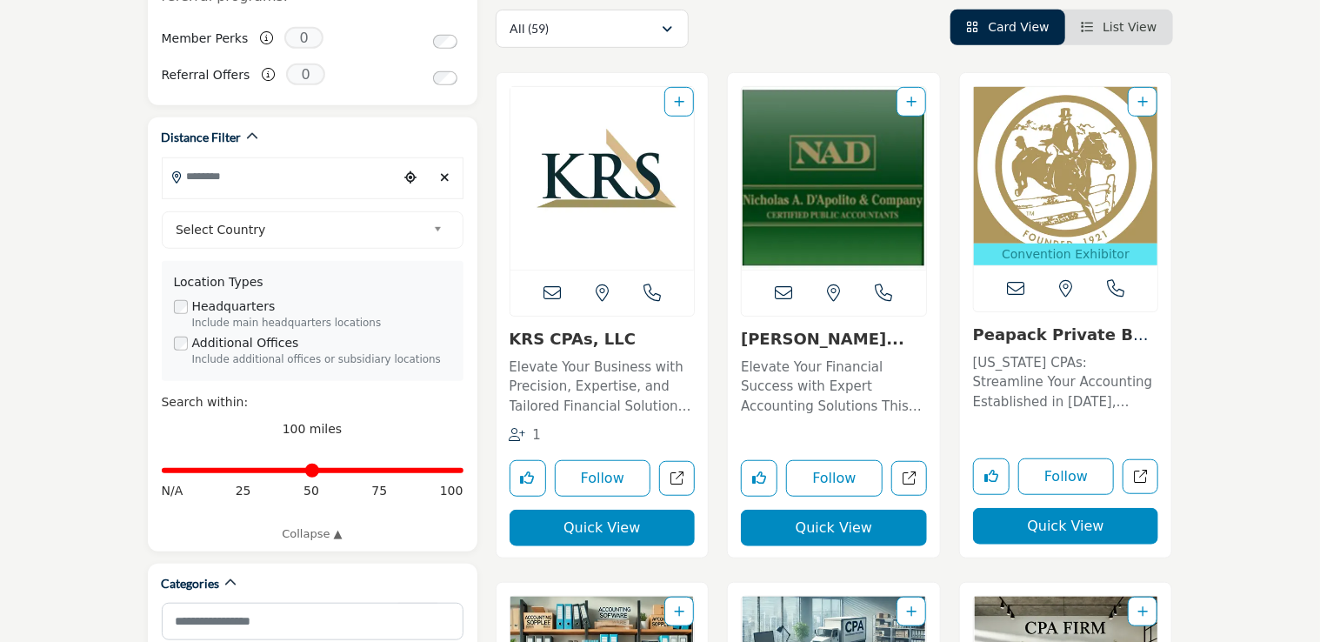
scroll to position [442, 0]
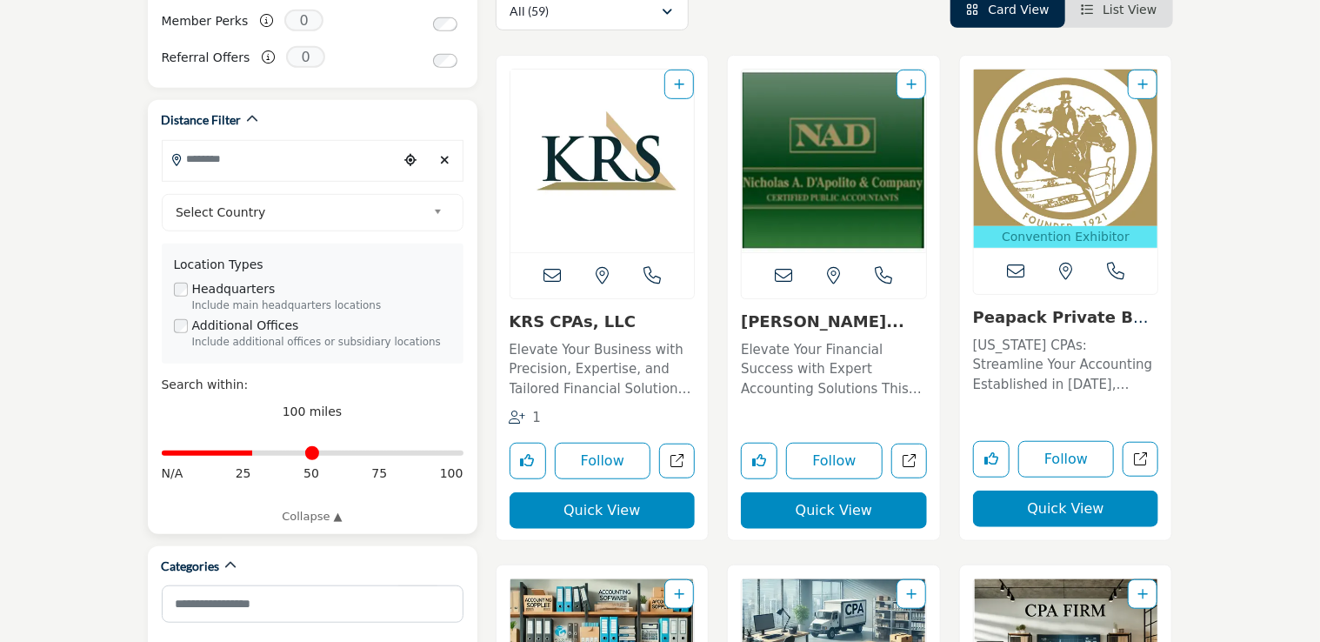
drag, startPoint x: 455, startPoint y: 430, endPoint x: 254, endPoint y: 457, distance: 202.8
type input "**"
click at [254, 455] on input "Distance in miles" at bounding box center [313, 452] width 302 height 3
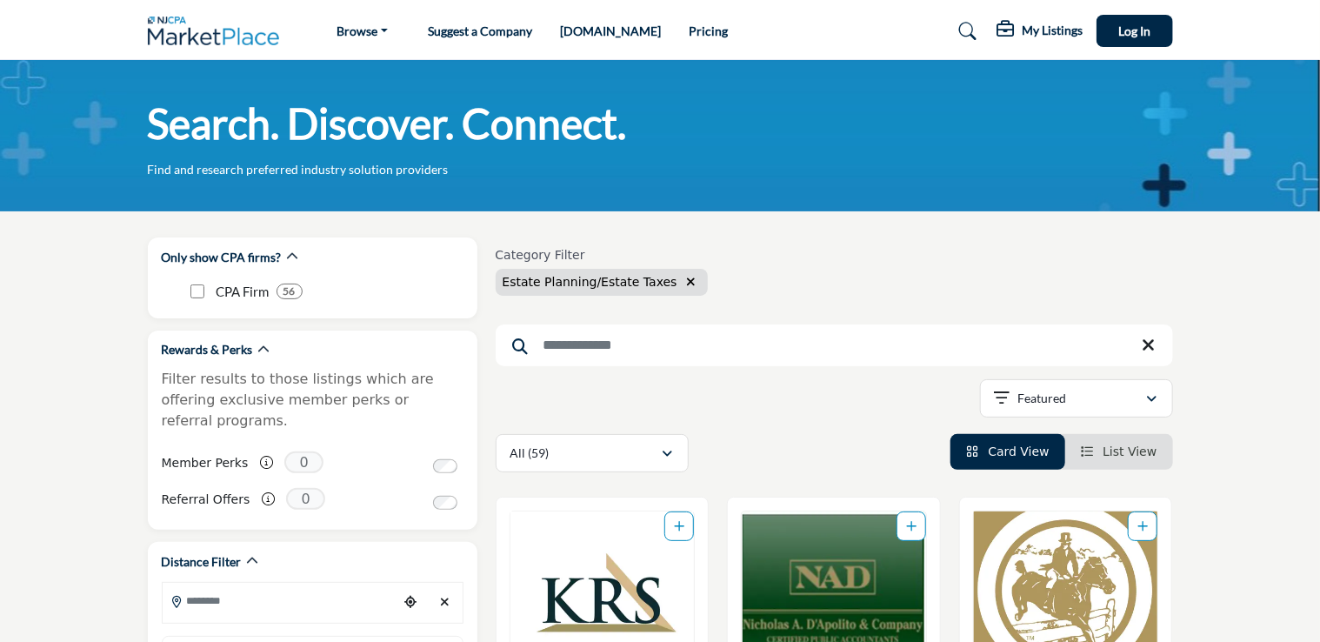
type input "**********"
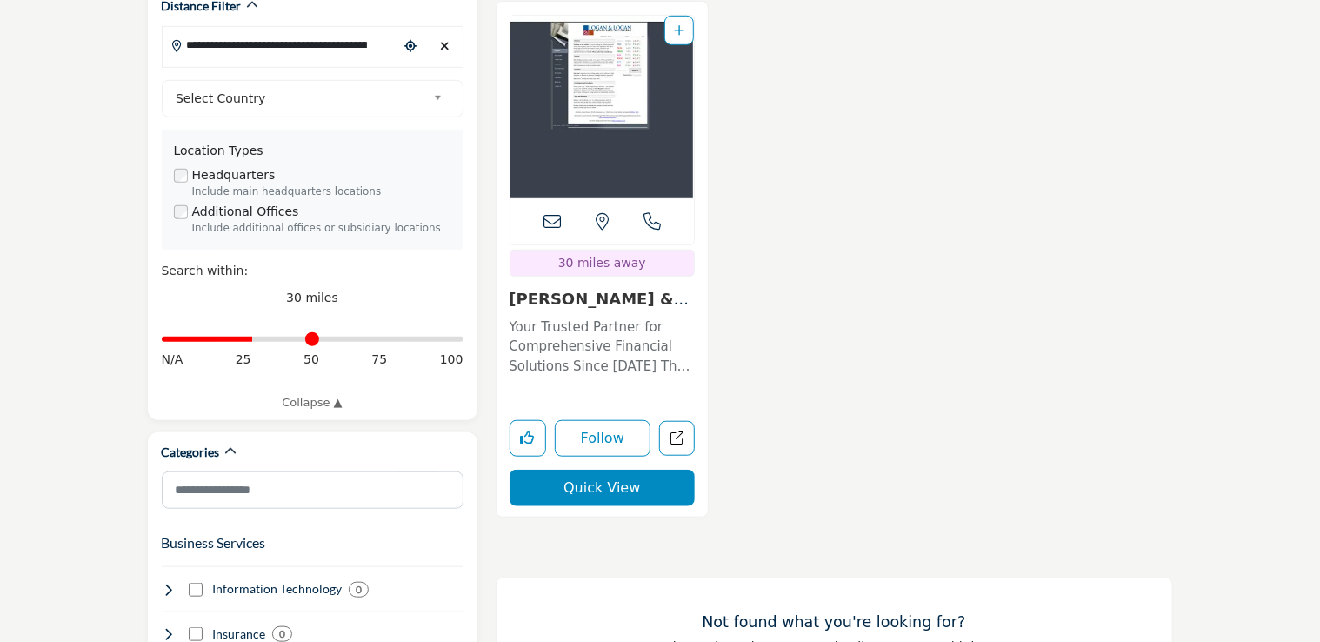
scroll to position [586, 0]
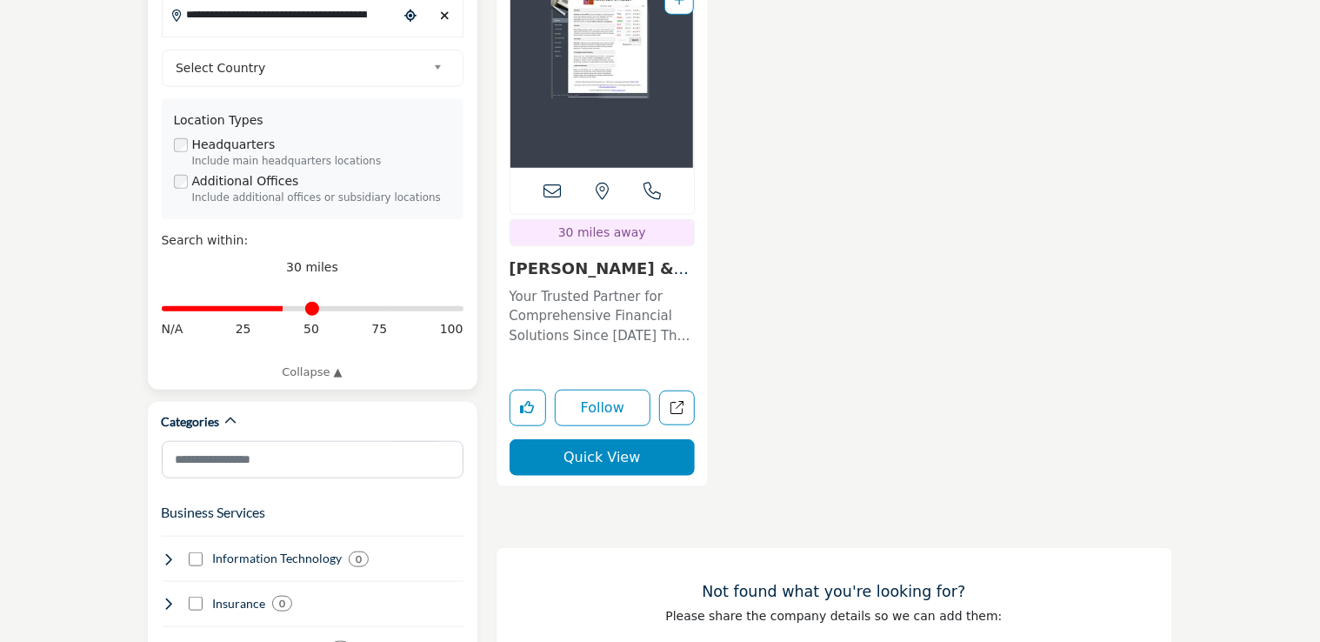
drag, startPoint x: 256, startPoint y: 287, endPoint x: 283, endPoint y: 286, distance: 27.8
click at [283, 307] on input "Distance in miles" at bounding box center [313, 308] width 302 height 3
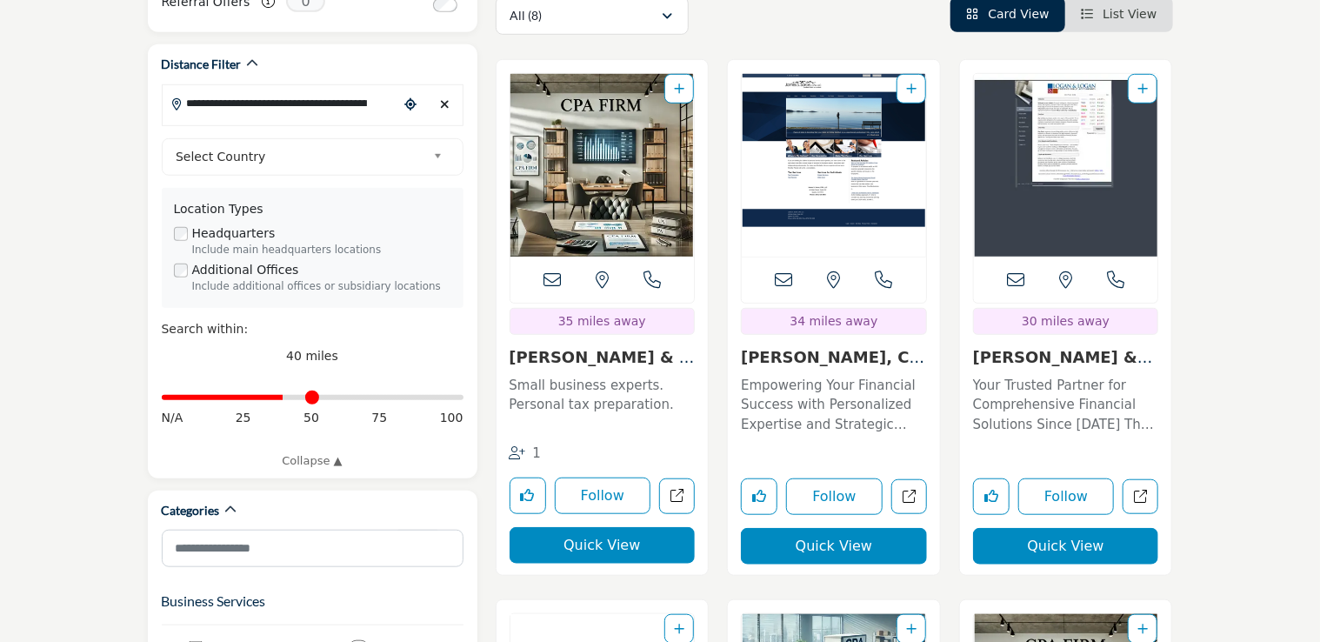
scroll to position [436, 0]
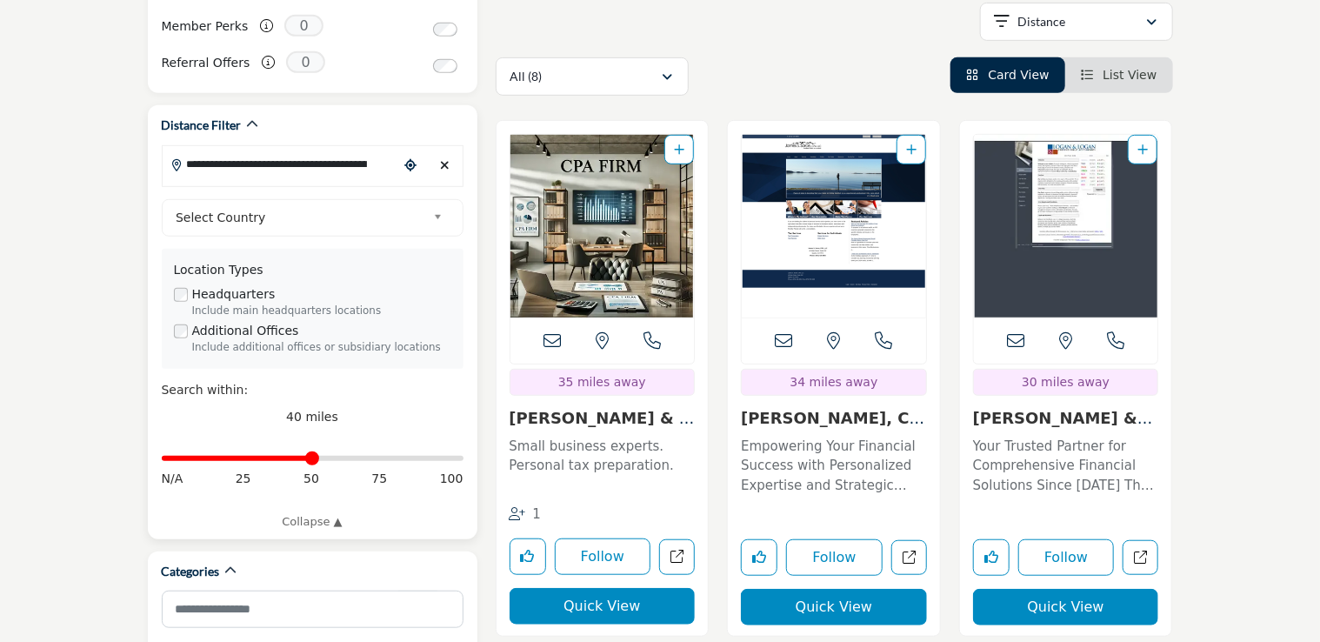
drag, startPoint x: 282, startPoint y: 433, endPoint x: 306, endPoint y: 435, distance: 24.4
click at [306, 456] on input "Distance in miles" at bounding box center [313, 457] width 302 height 3
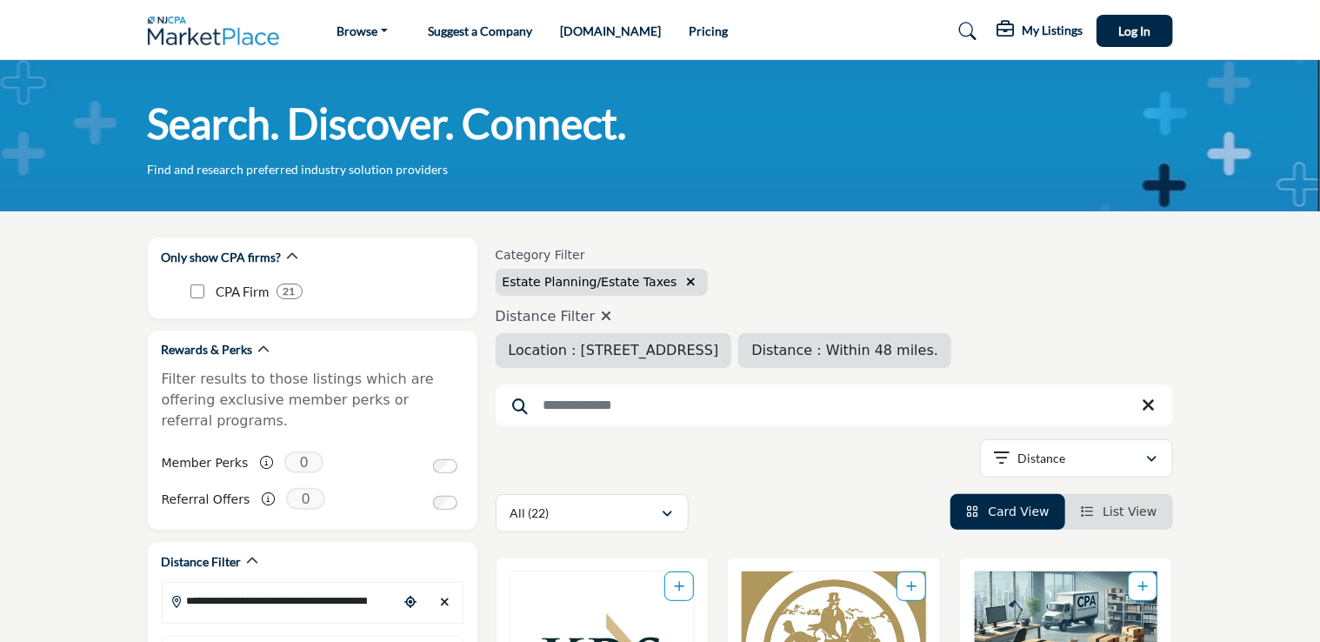
click at [854, 317] on h4 "Distance Filter" at bounding box center [724, 316] width 456 height 17
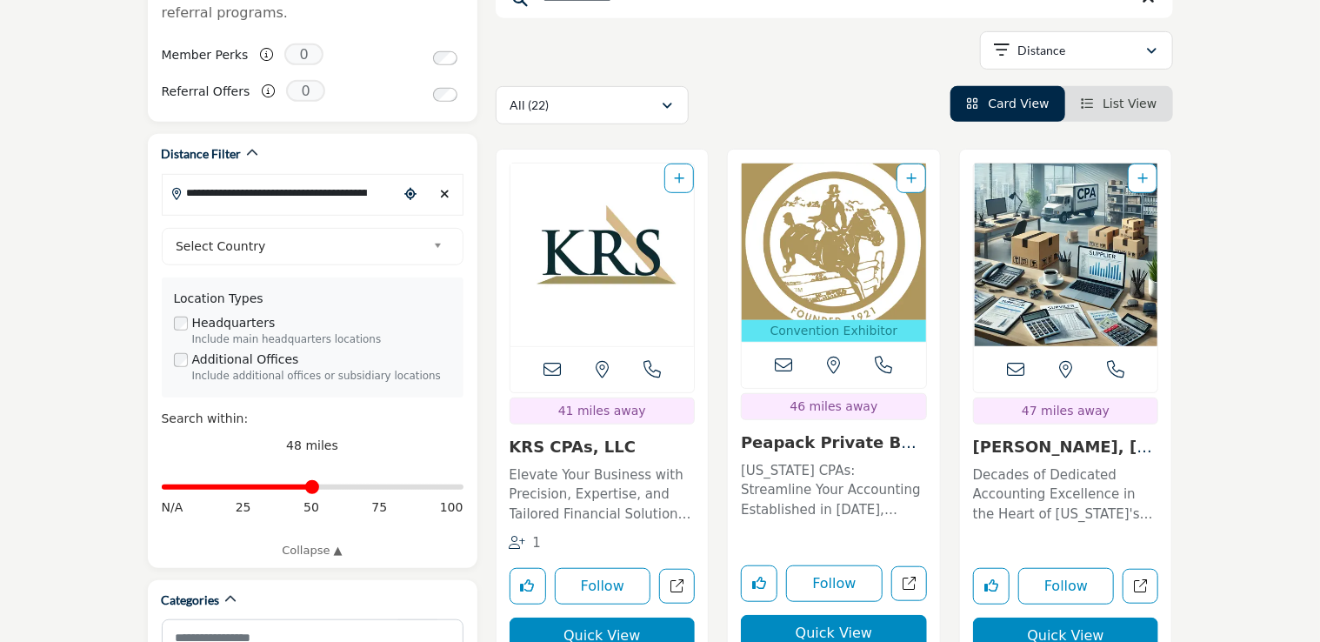
scroll to position [501, 0]
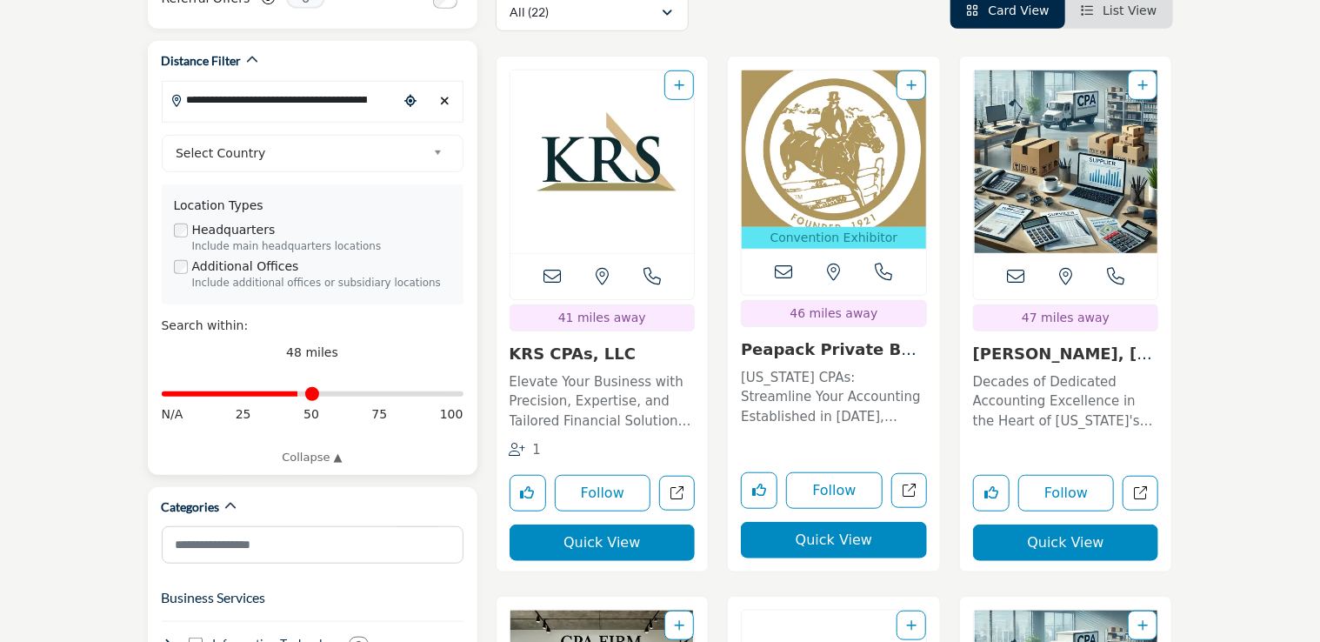
drag, startPoint x: 305, startPoint y: 367, endPoint x: 296, endPoint y: 374, distance: 11.1
click at [296, 392] on input "Distance in miles" at bounding box center [313, 393] width 302 height 3
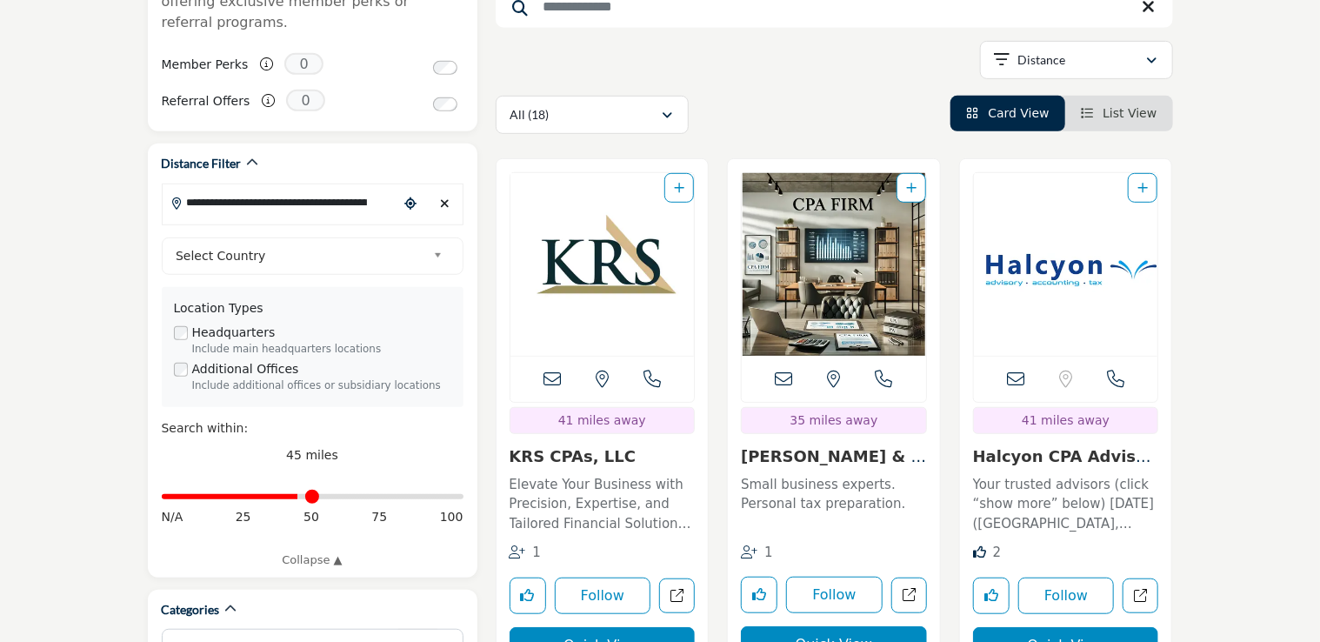
scroll to position [369, 0]
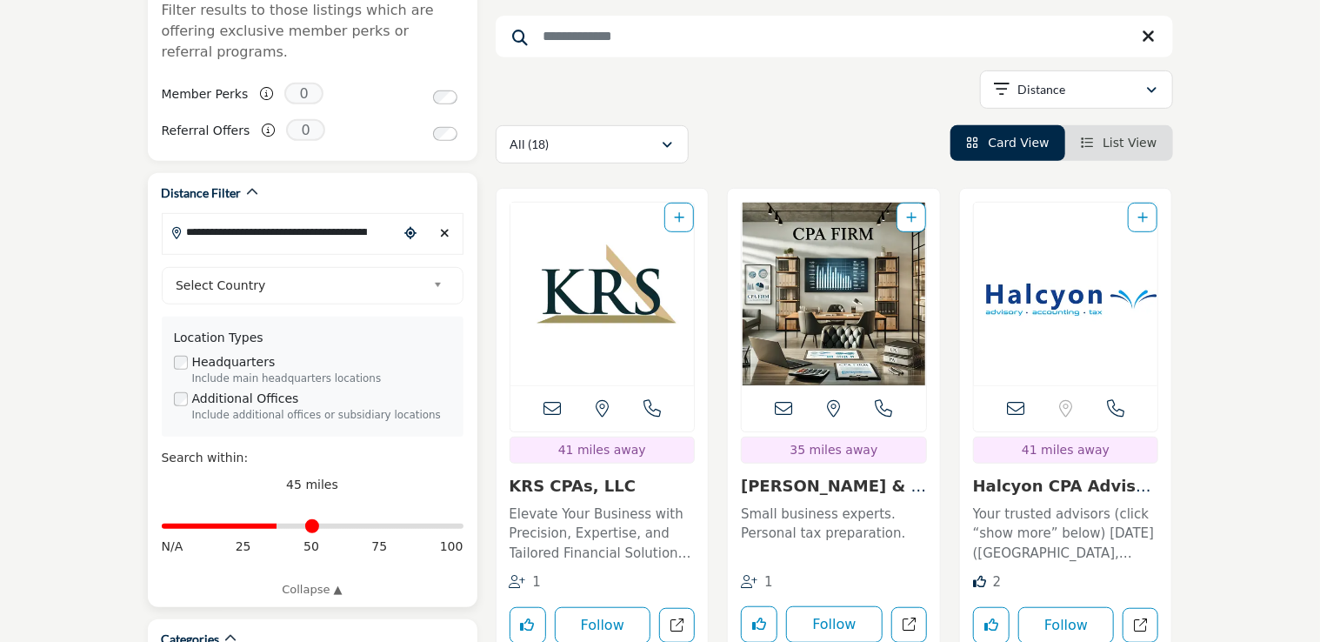
drag, startPoint x: 297, startPoint y: 504, endPoint x: 278, endPoint y: 503, distance: 19.2
click at [278, 524] on input "Distance in miles" at bounding box center [313, 525] width 302 height 3
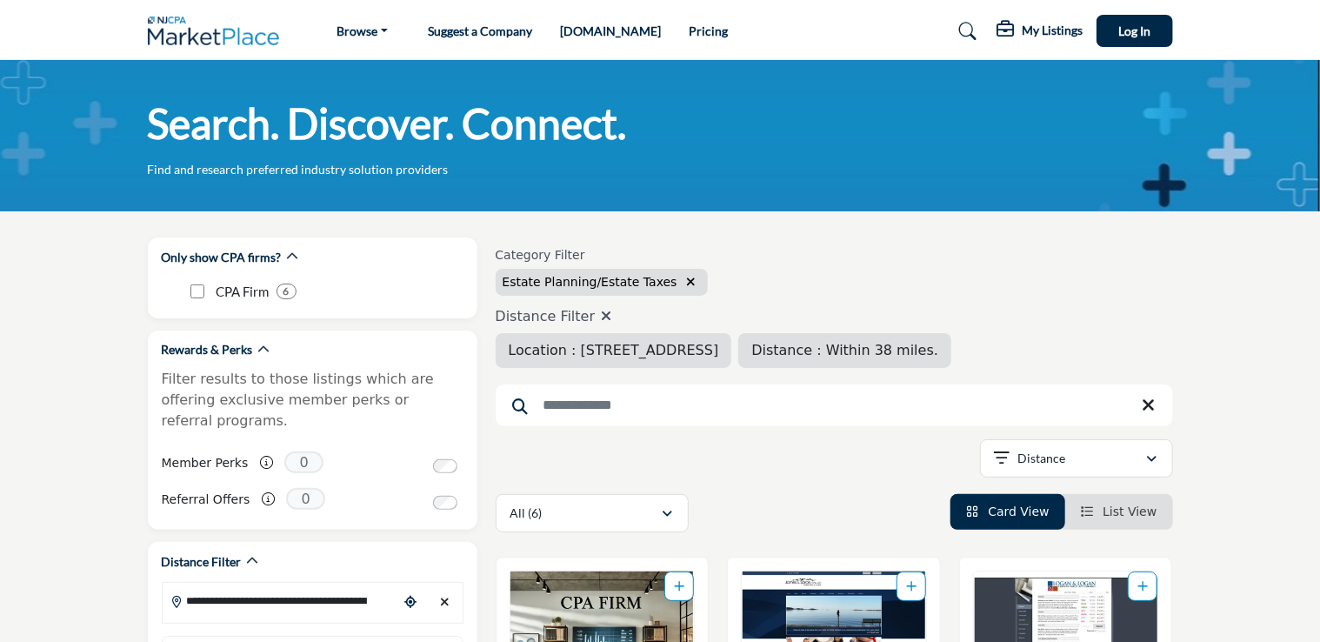
click at [696, 444] on div "**********" at bounding box center [834, 461] width 677 height 44
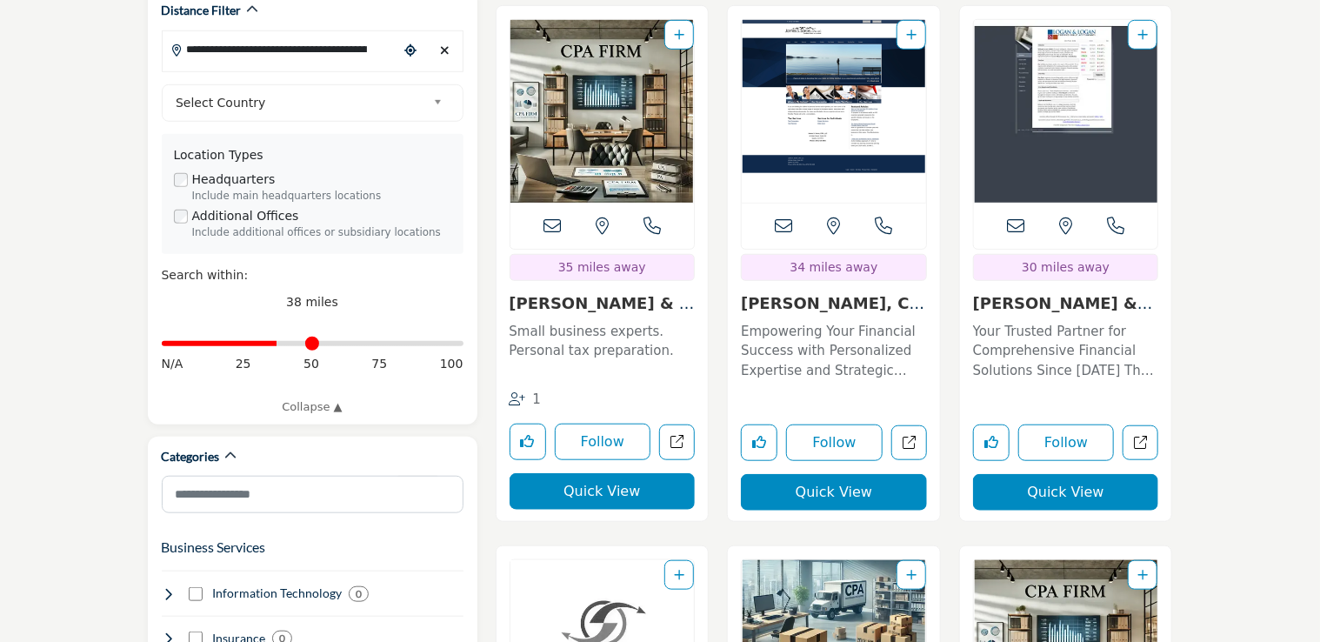
scroll to position [505, 0]
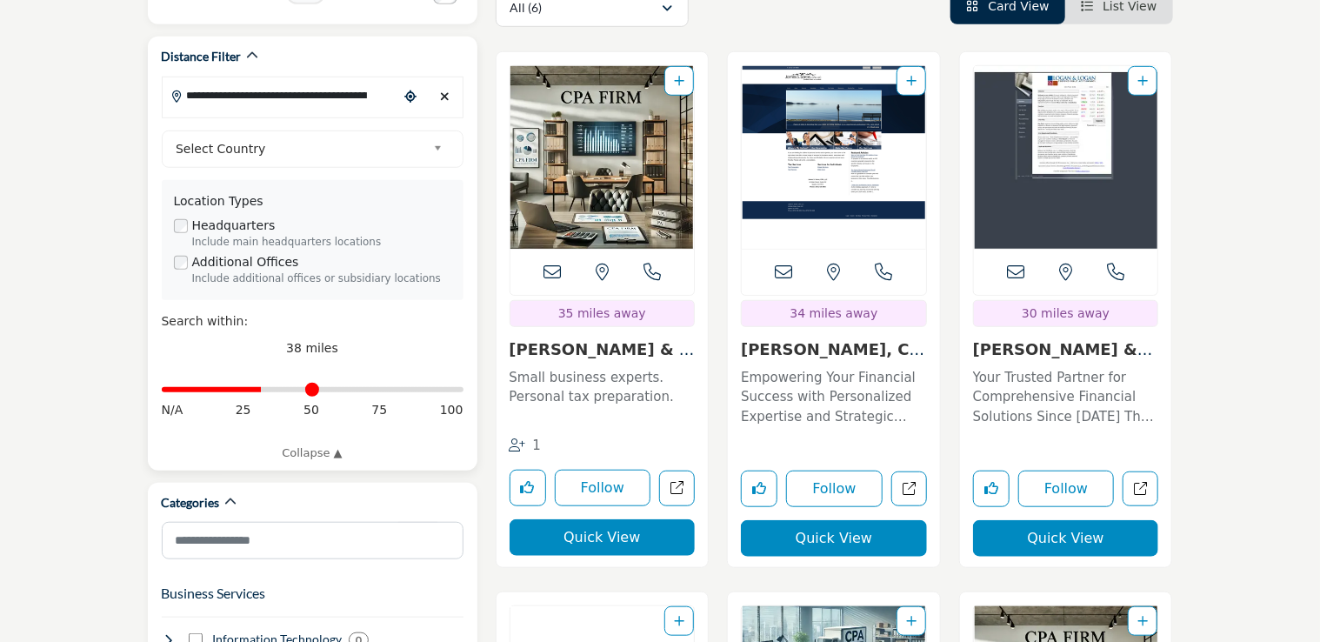
drag, startPoint x: 274, startPoint y: 363, endPoint x: 262, endPoint y: 364, distance: 12.2
type input "**"
click at [262, 388] on input "Distance in miles" at bounding box center [313, 389] width 302 height 3
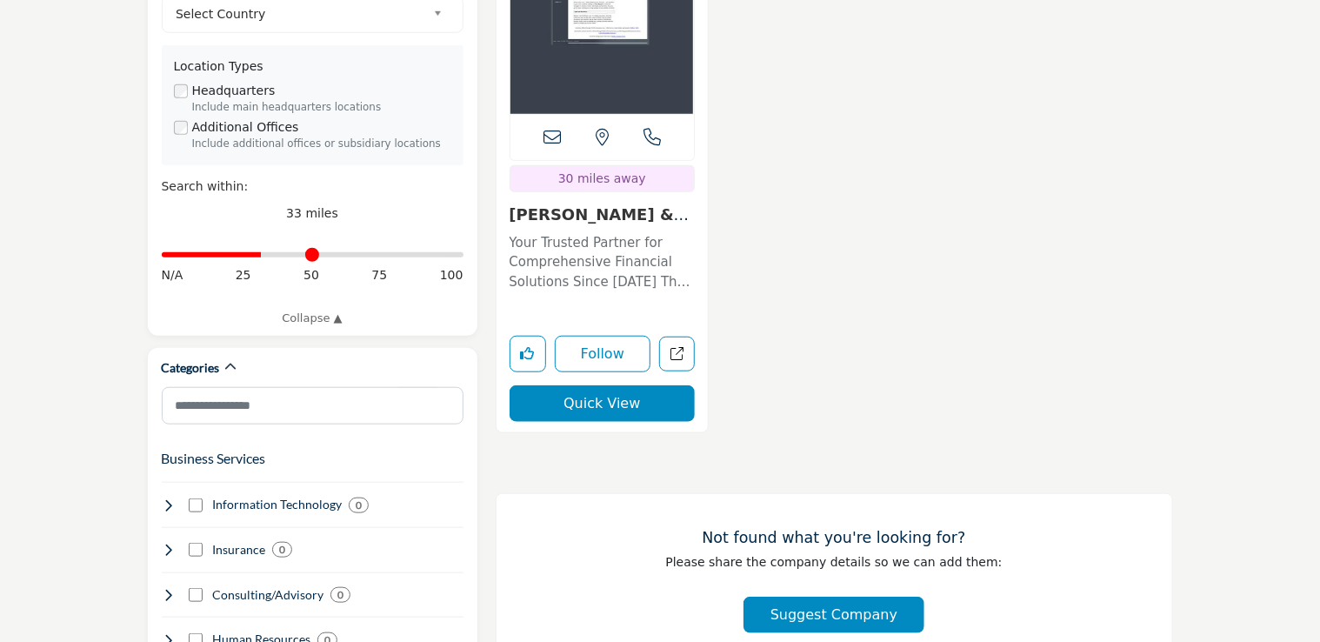
scroll to position [643, 0]
